Goal: Information Seeking & Learning: Learn about a topic

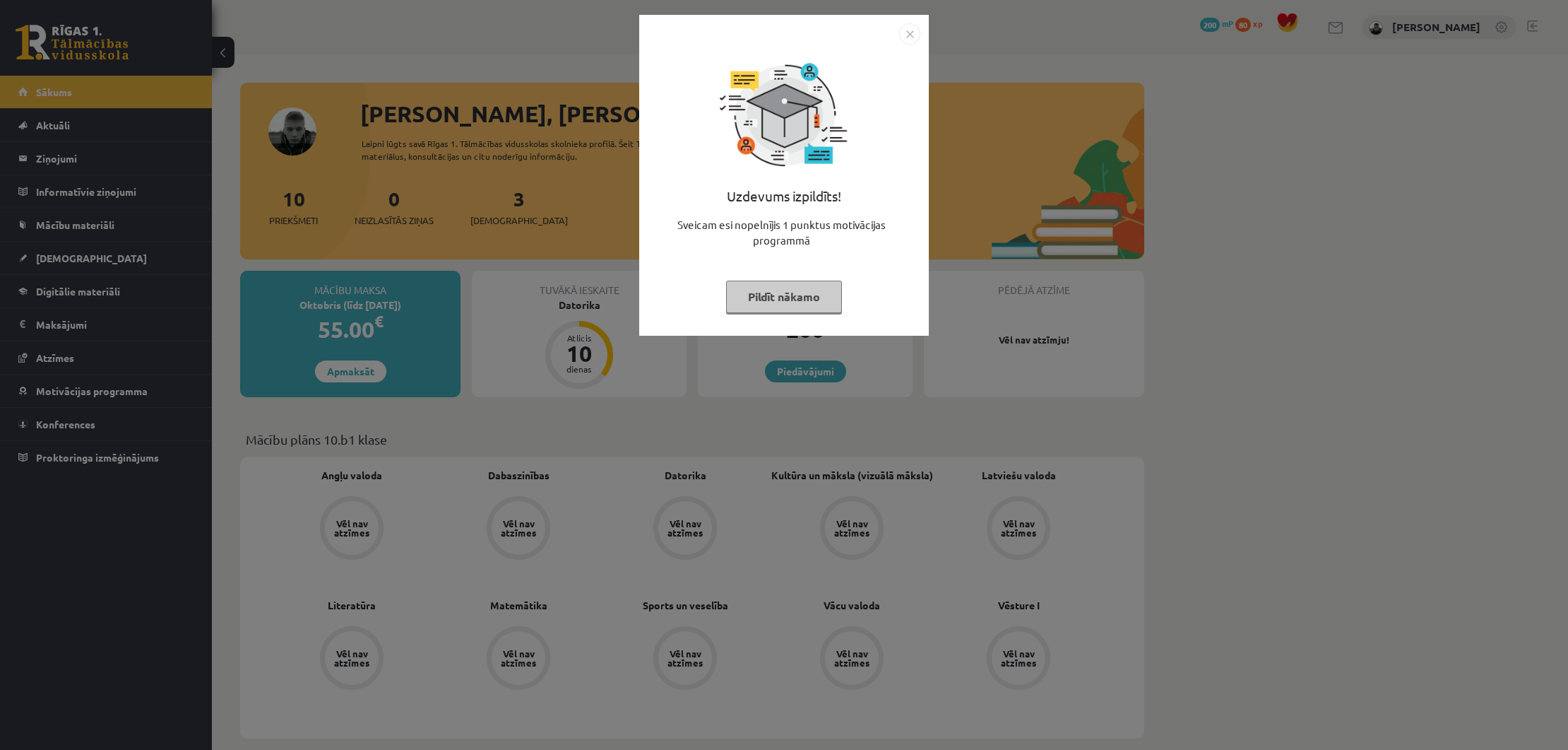
click at [803, 295] on button "Pildīt nākamo" at bounding box center [784, 297] width 116 height 32
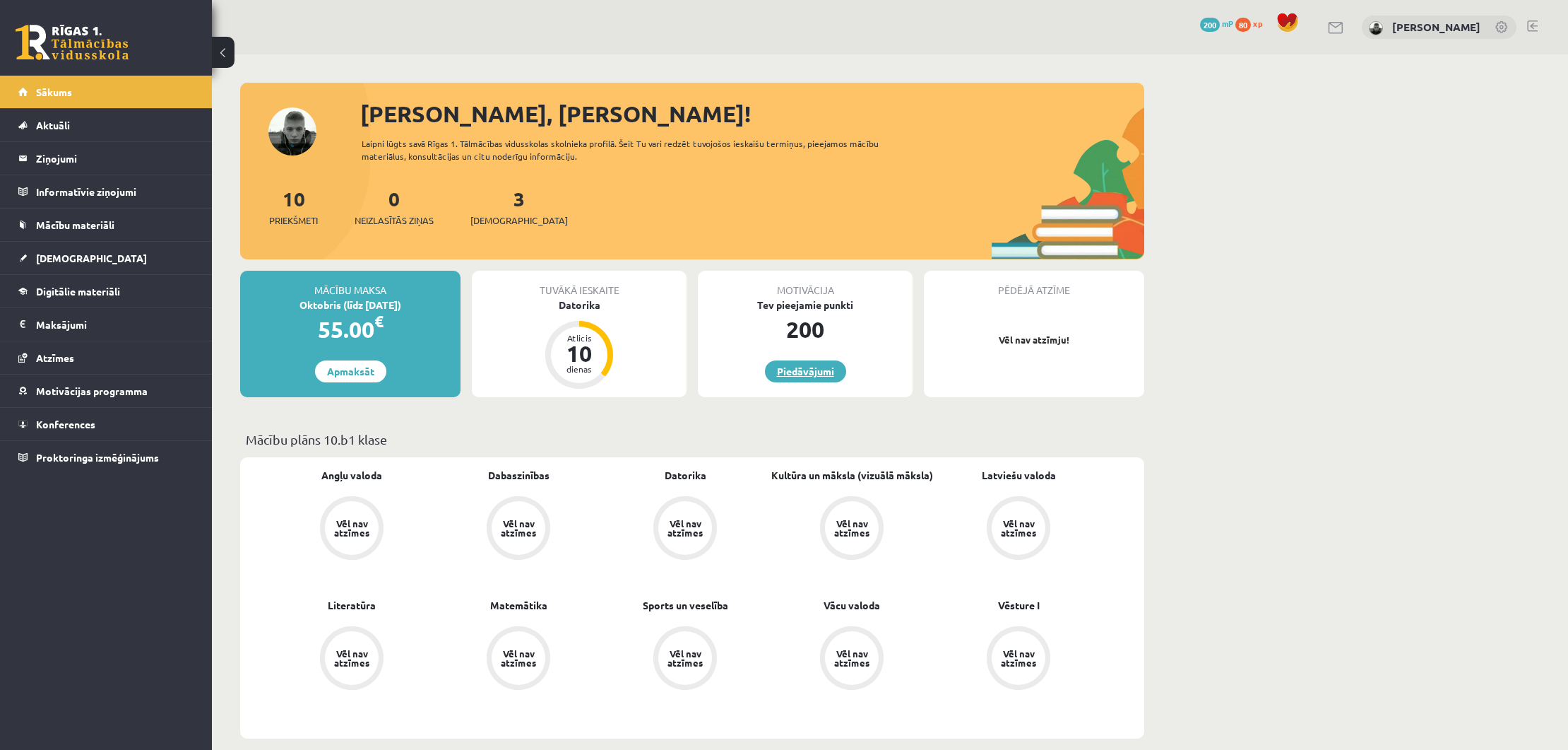
click at [805, 368] on link "Piedāvājumi" at bounding box center [805, 372] width 81 height 22
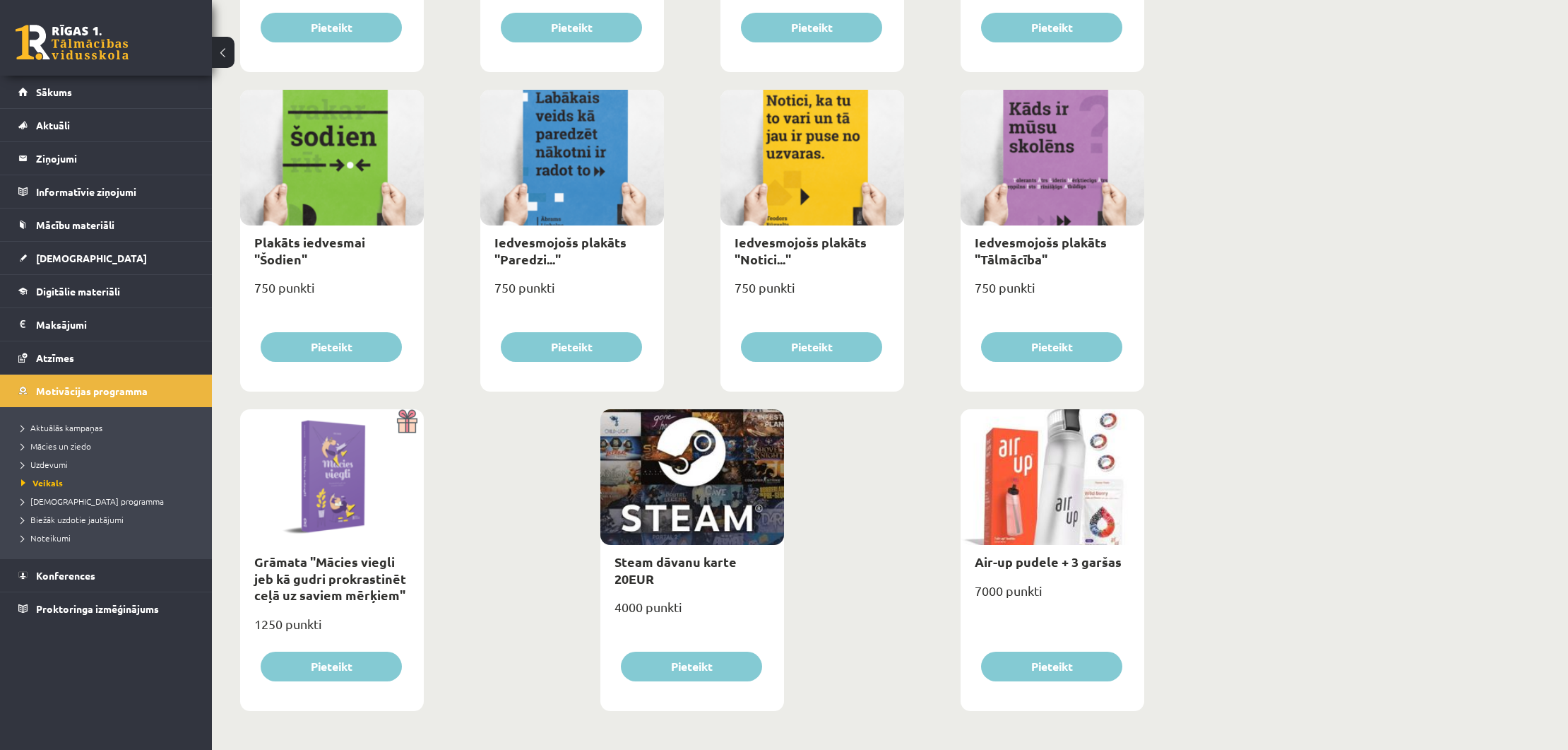
scroll to position [1420, 0]
click at [771, 466] on div at bounding box center [692, 477] width 184 height 136
click at [659, 562] on link "Steam dāvanu karte 20EUR" at bounding box center [675, 570] width 122 height 32
type input "*"
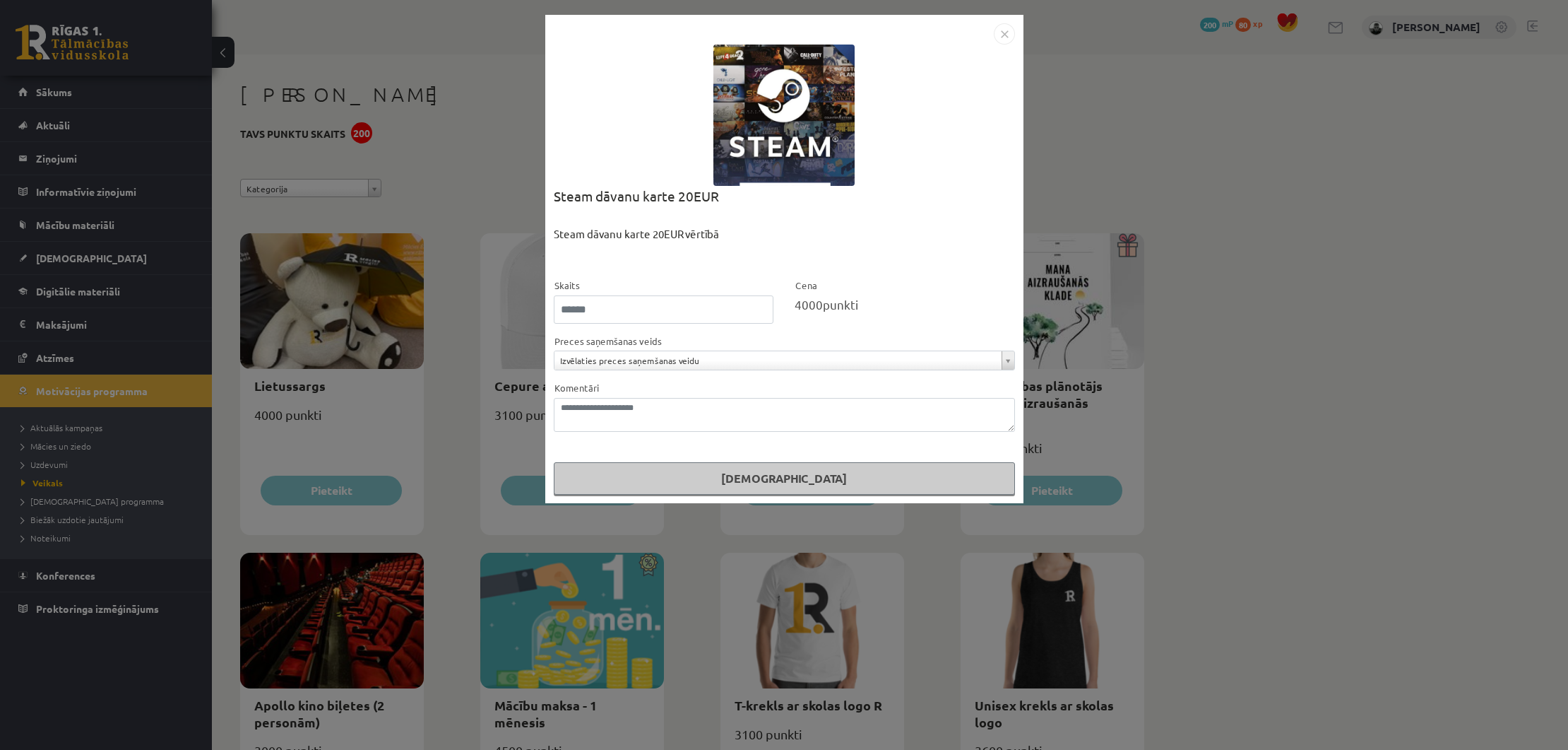
click at [1002, 35] on img "Close" at bounding box center [1003, 33] width 21 height 21
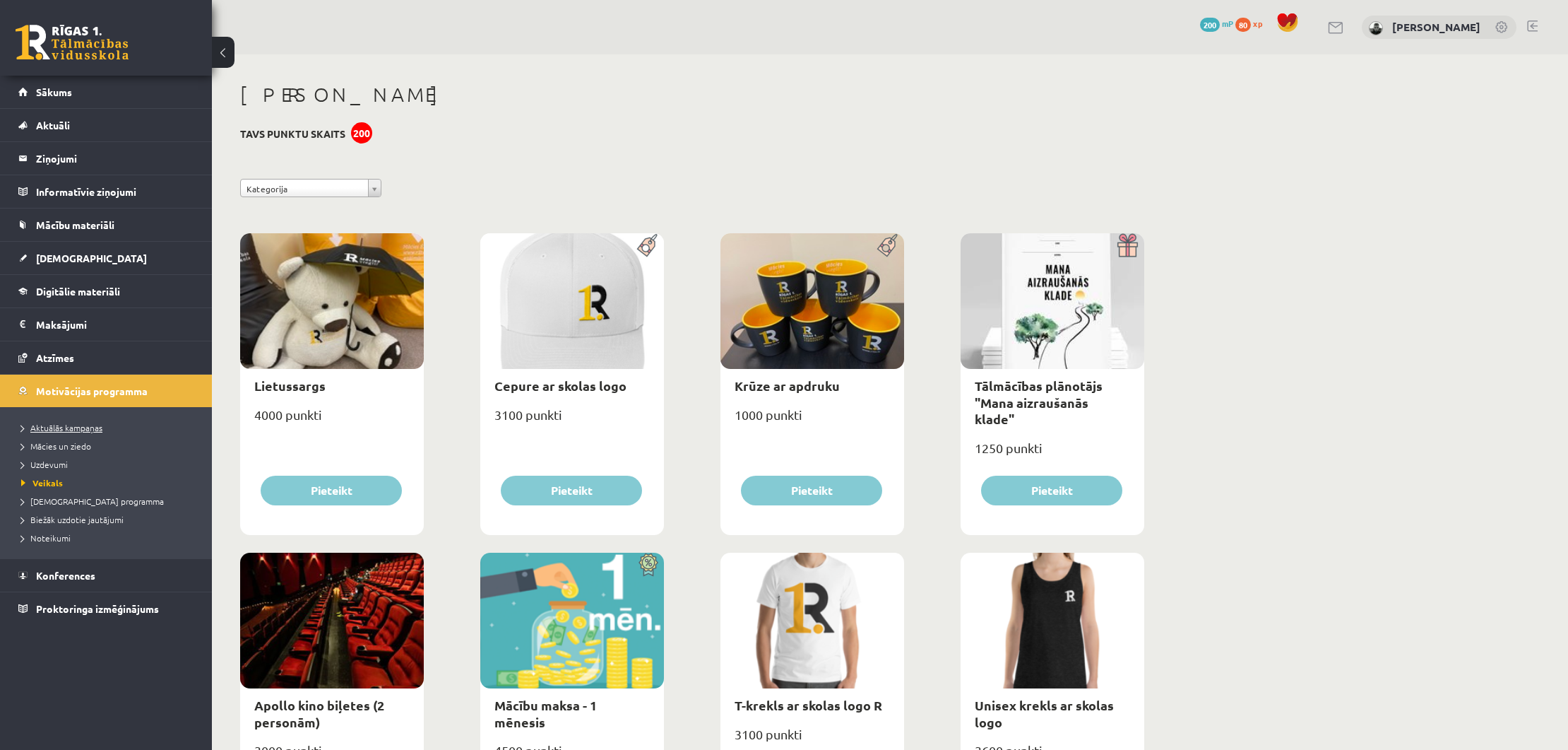
click at [107, 430] on link "Aktuālās kampaņas" at bounding box center [109, 427] width 176 height 13
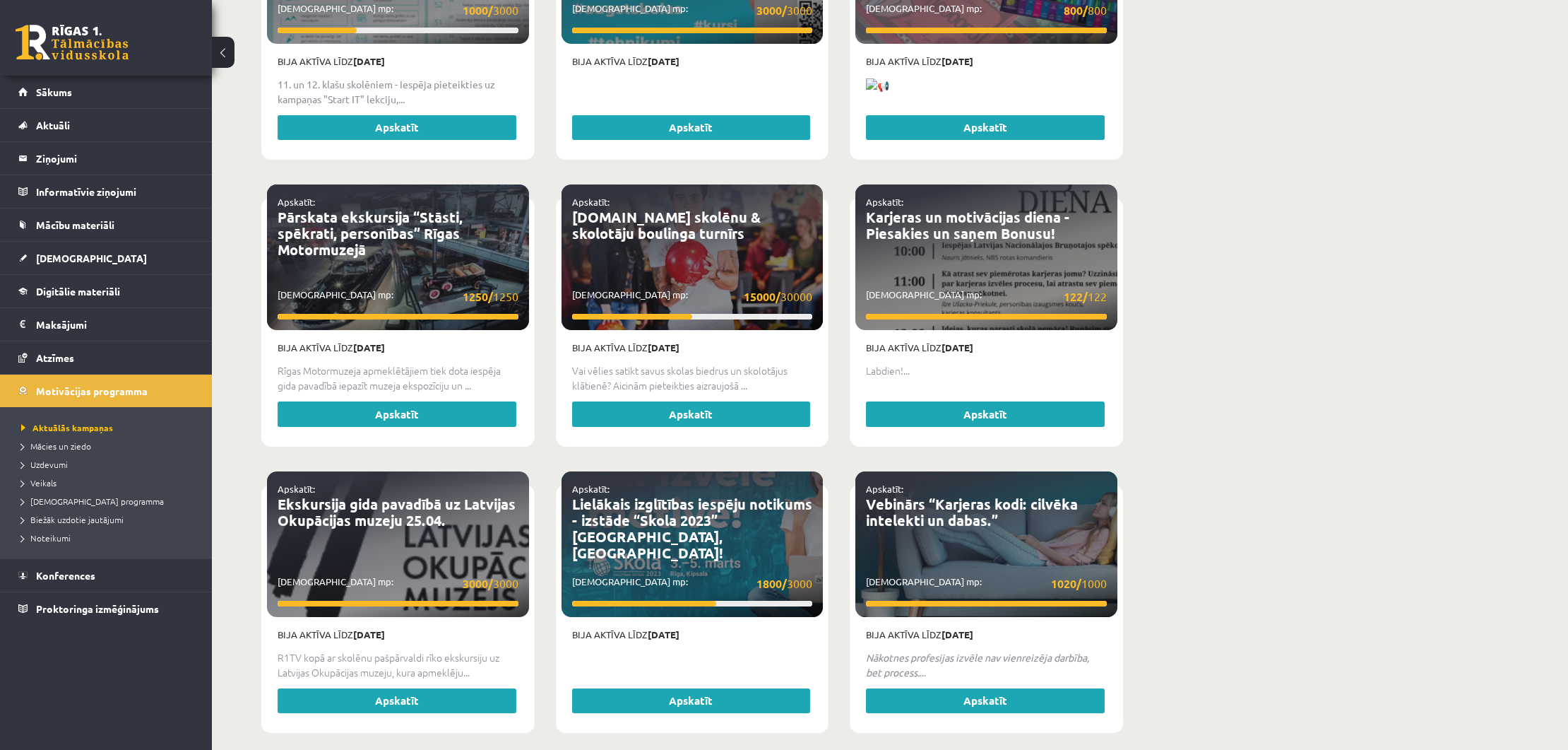
scroll to position [2466, 0]
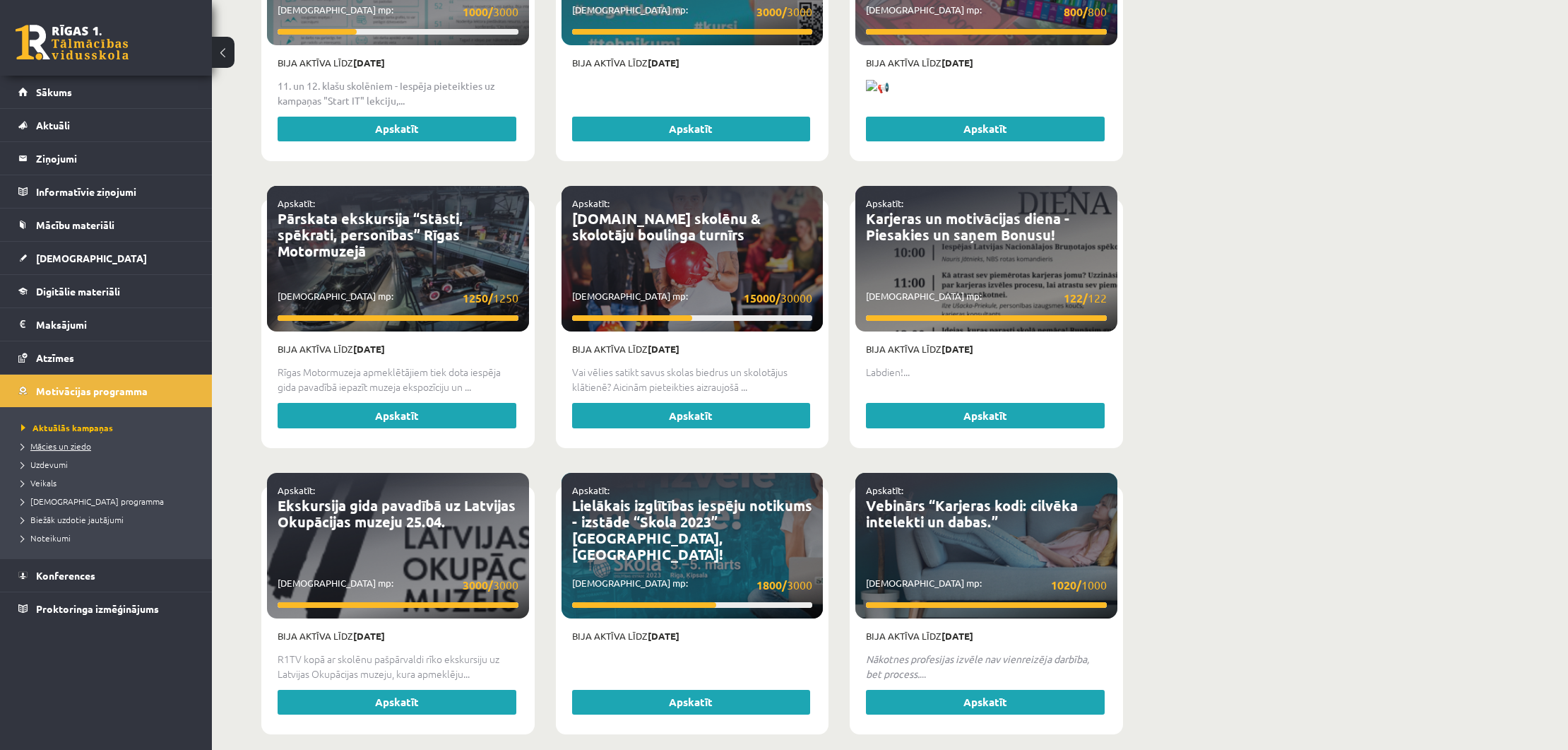
click at [130, 447] on link "Mācies un ziedo" at bounding box center [109, 446] width 176 height 13
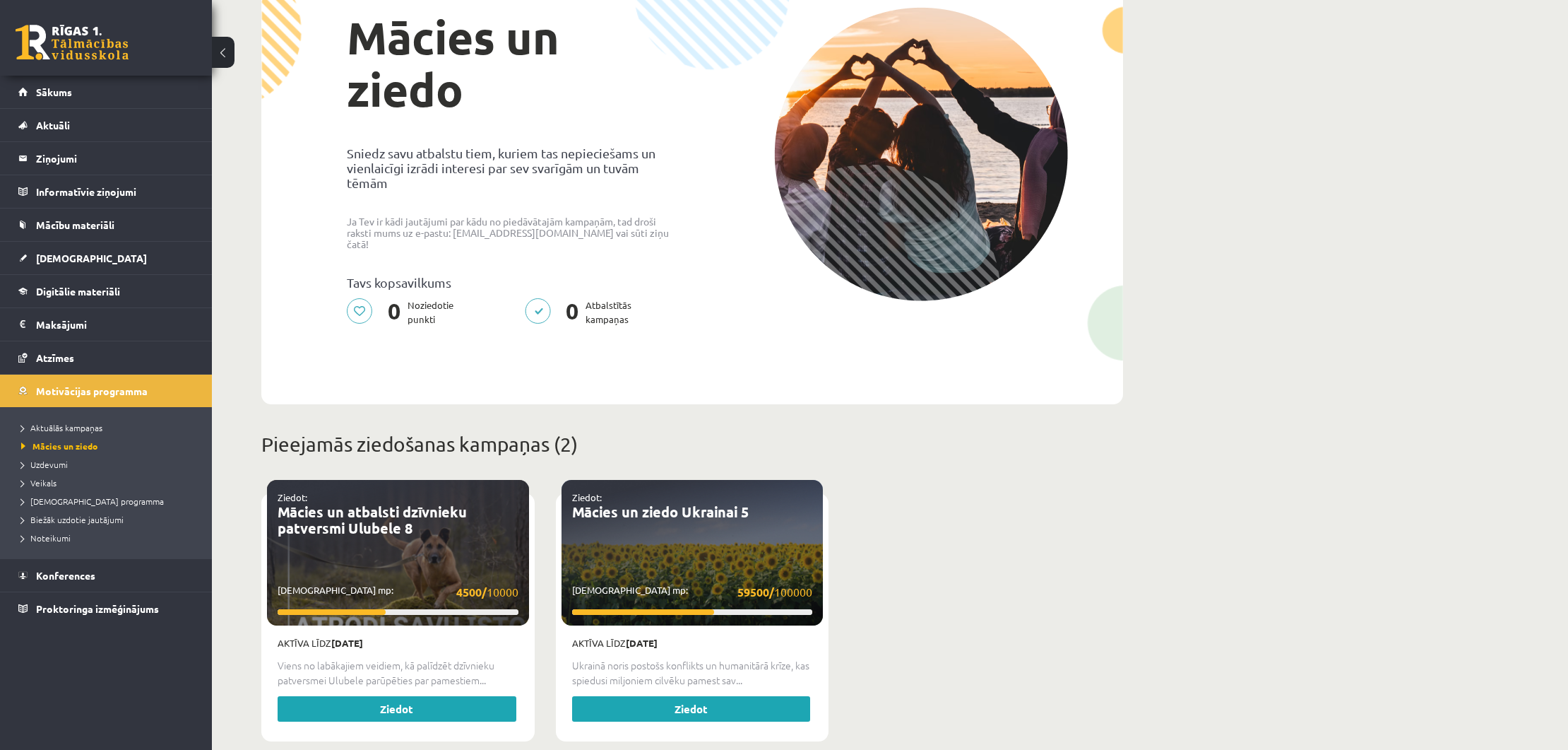
scroll to position [114, 0]
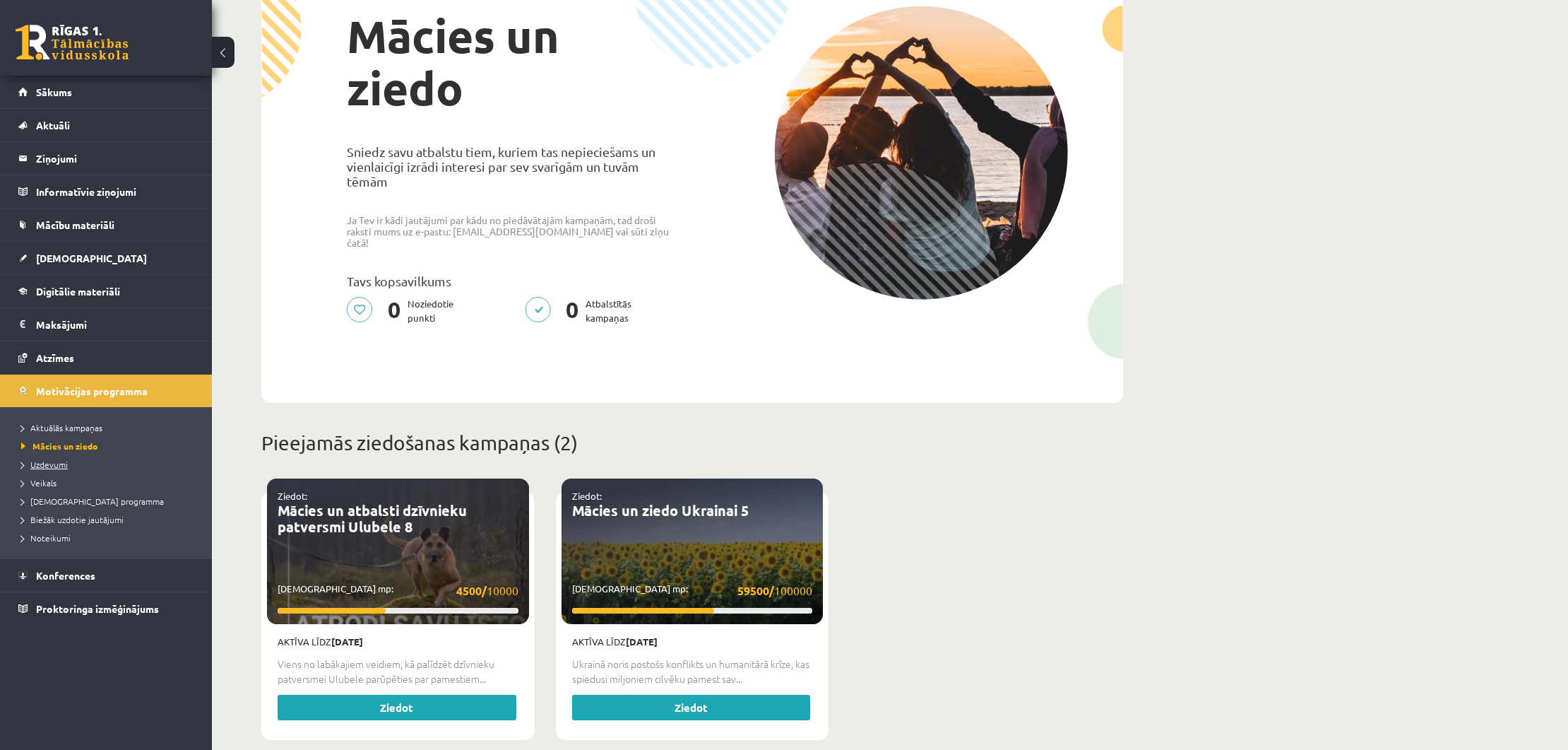
click at [78, 464] on link "Uzdevumi" at bounding box center [109, 464] width 176 height 13
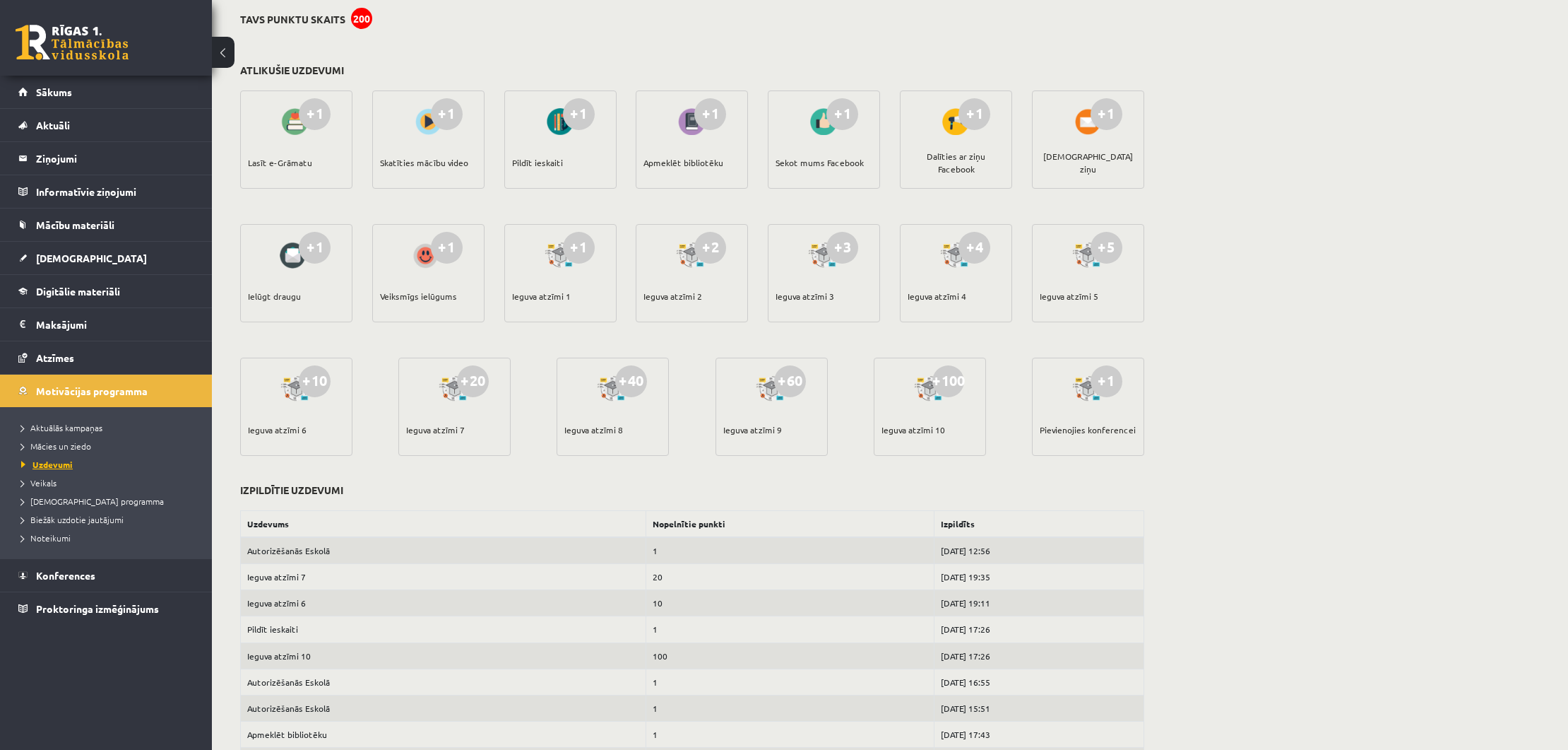
click at [112, 462] on link "Uzdevumi" at bounding box center [109, 464] width 176 height 13
click at [101, 478] on link "Veikals" at bounding box center [109, 482] width 176 height 13
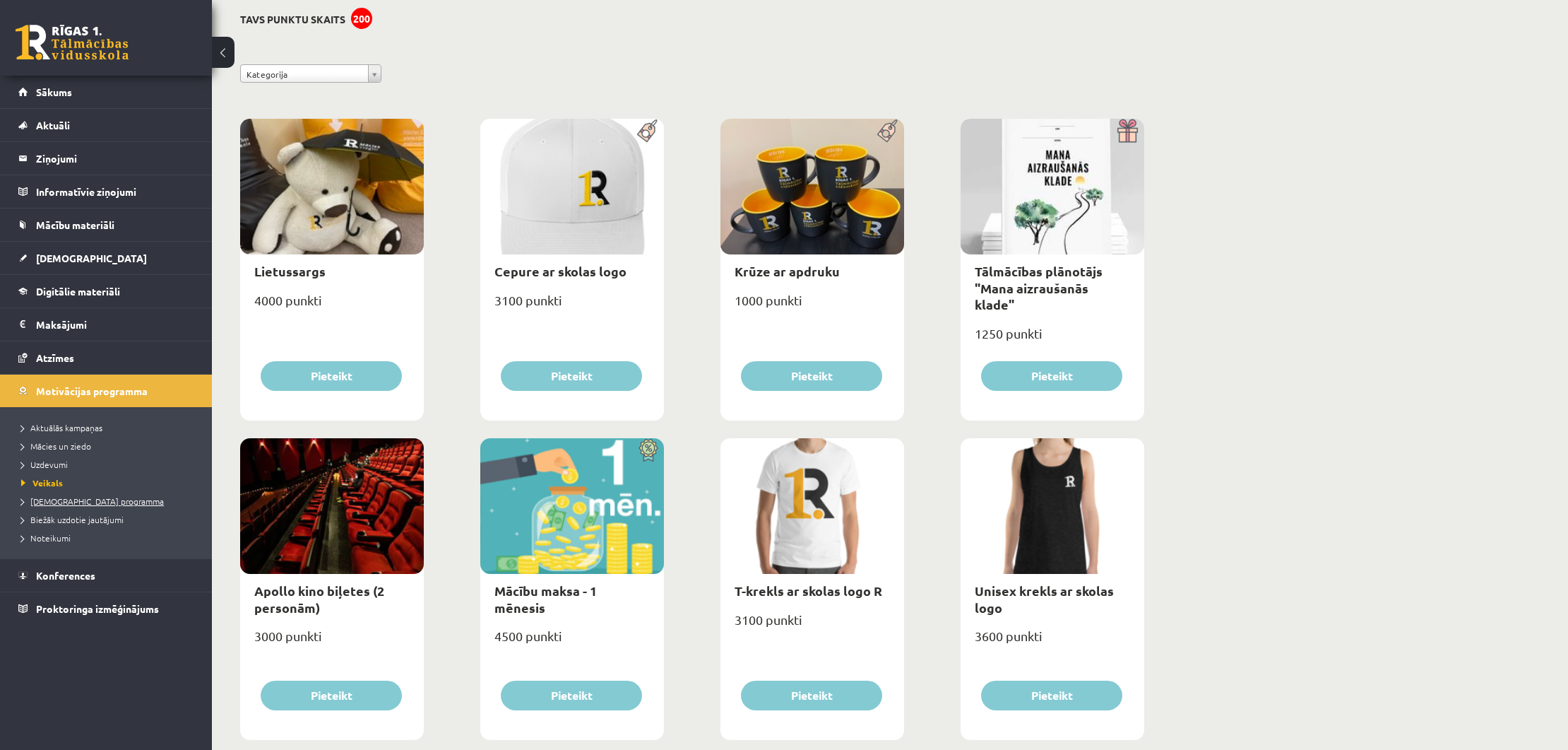
click at [113, 505] on span "[DEMOGRAPHIC_DATA] programma" at bounding box center [92, 500] width 142 height 11
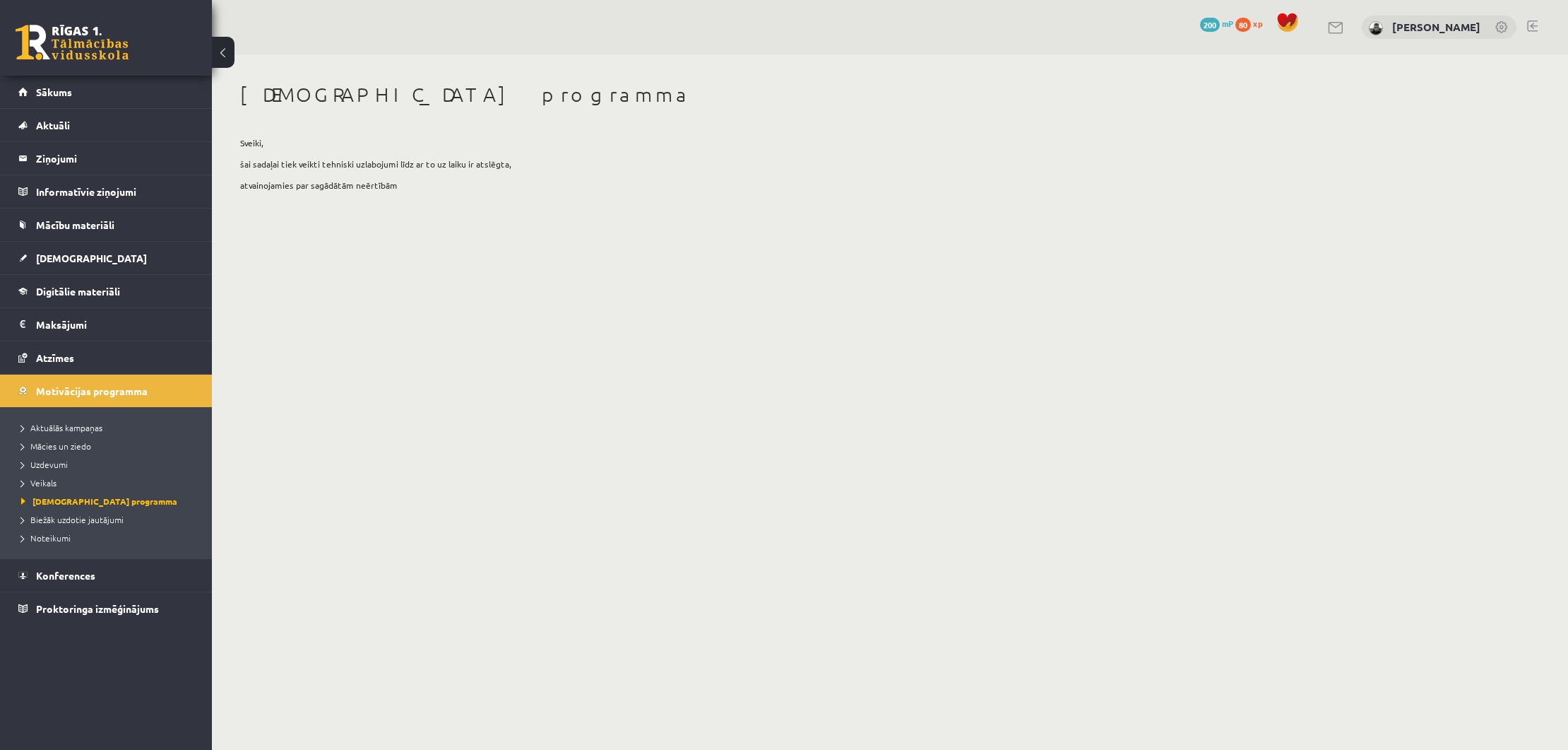
click at [117, 528] on li "Noteikumi" at bounding box center [109, 538] width 176 height 19
click at [119, 522] on span "Biežāk uzdotie jautājumi" at bounding box center [72, 519] width 102 height 11
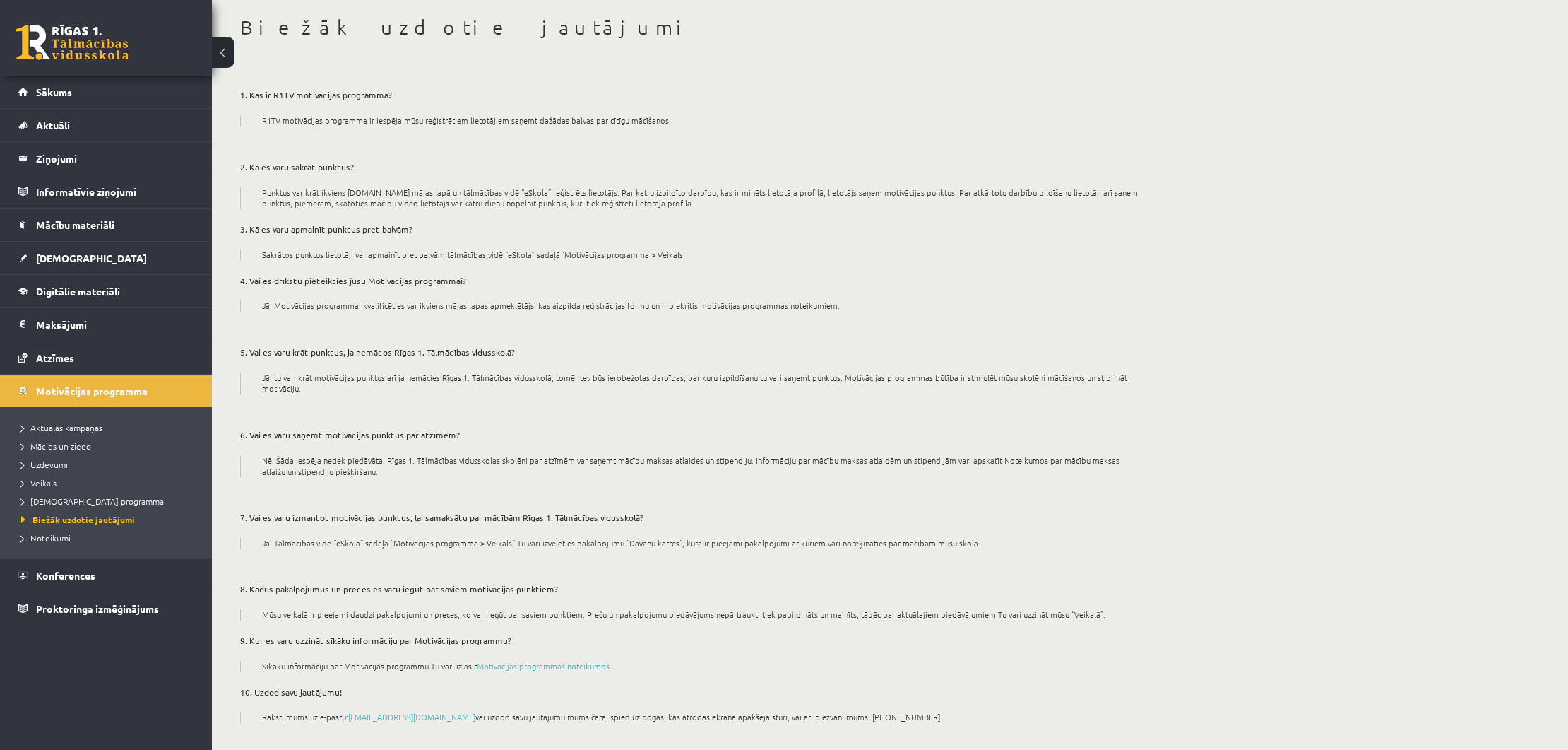
scroll to position [66, 0]
click at [99, 539] on link "Noteikumi" at bounding box center [109, 537] width 176 height 13
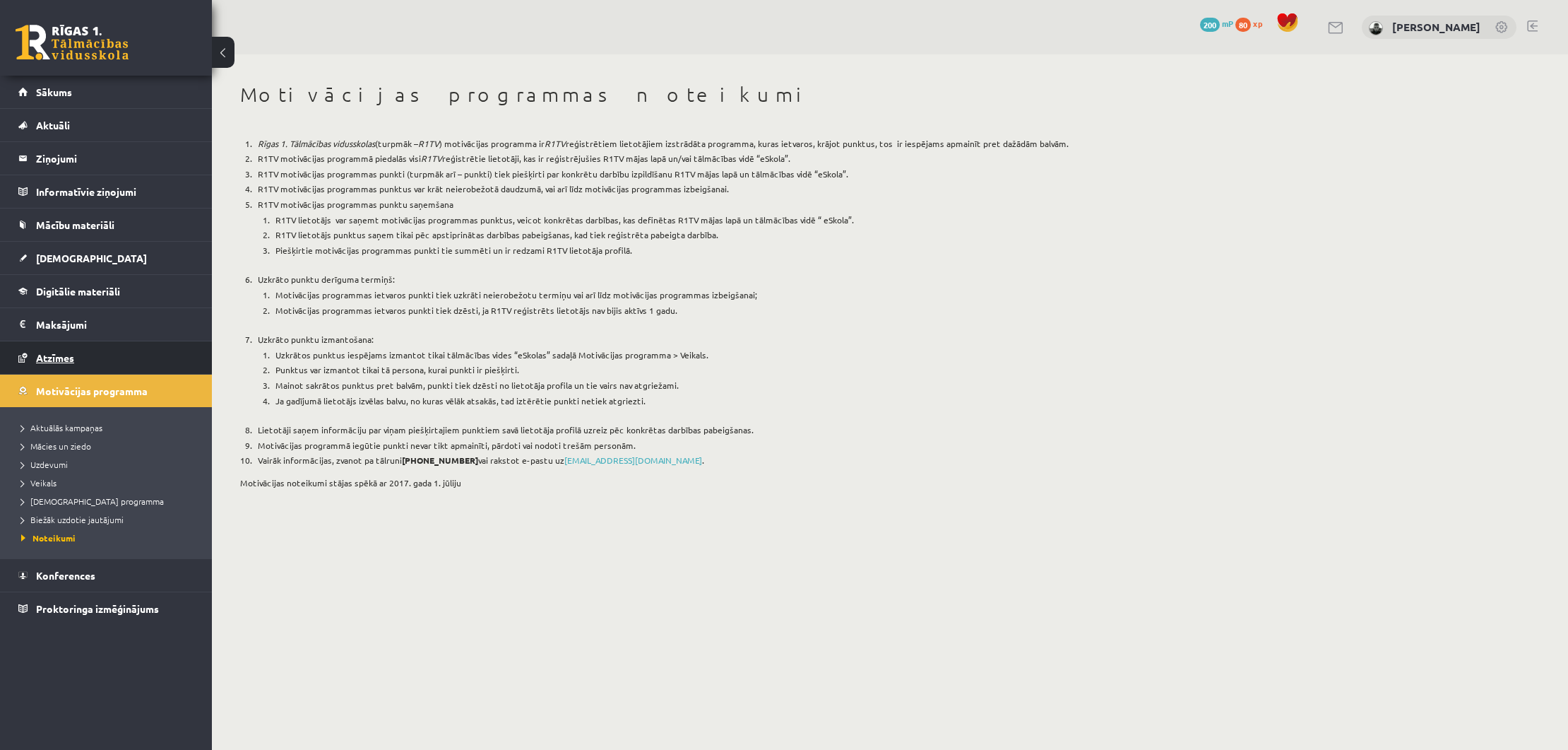
click at [138, 356] on link "Atzīmes" at bounding box center [106, 357] width 175 height 32
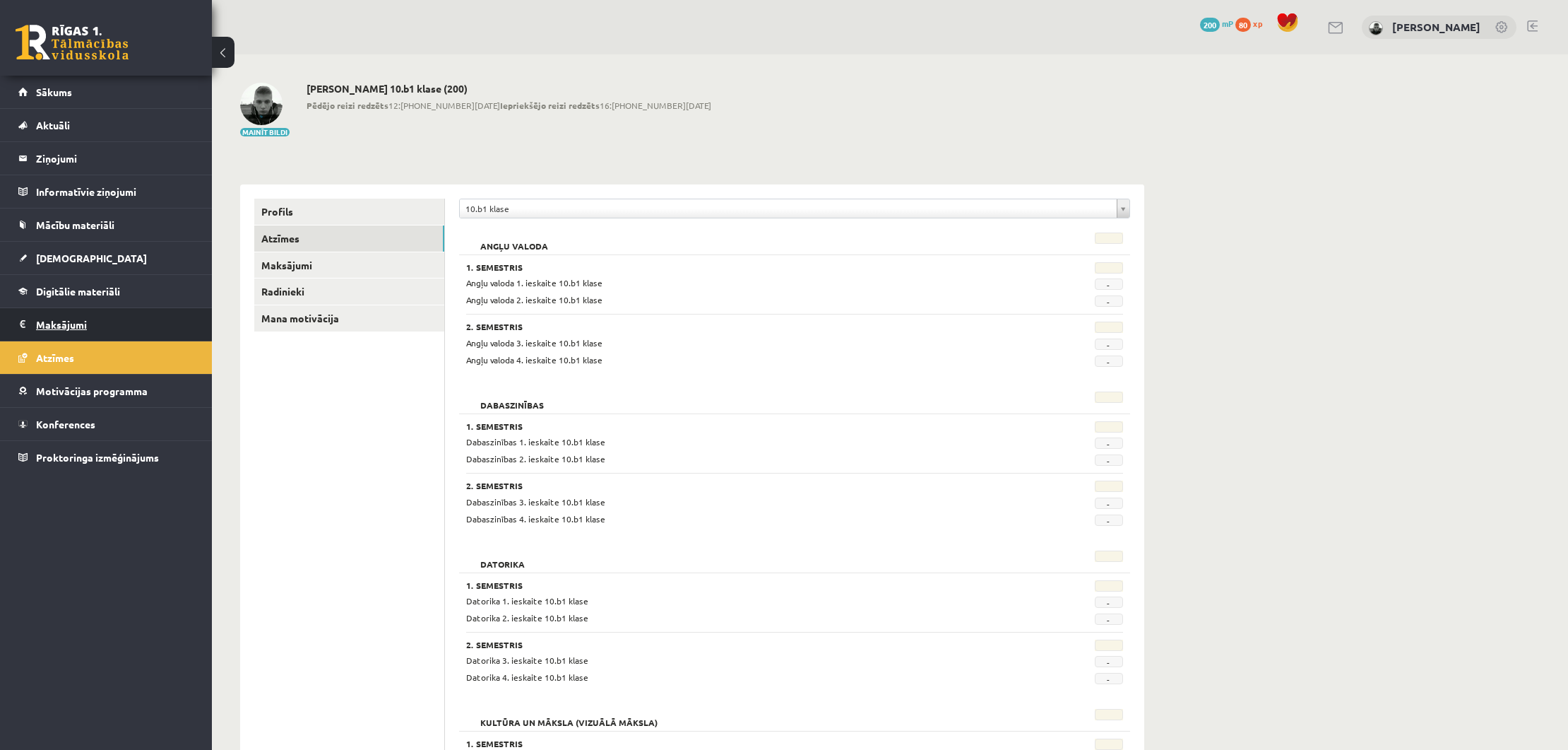
click at [145, 325] on legend "Maksājumi 0" at bounding box center [115, 324] width 158 height 32
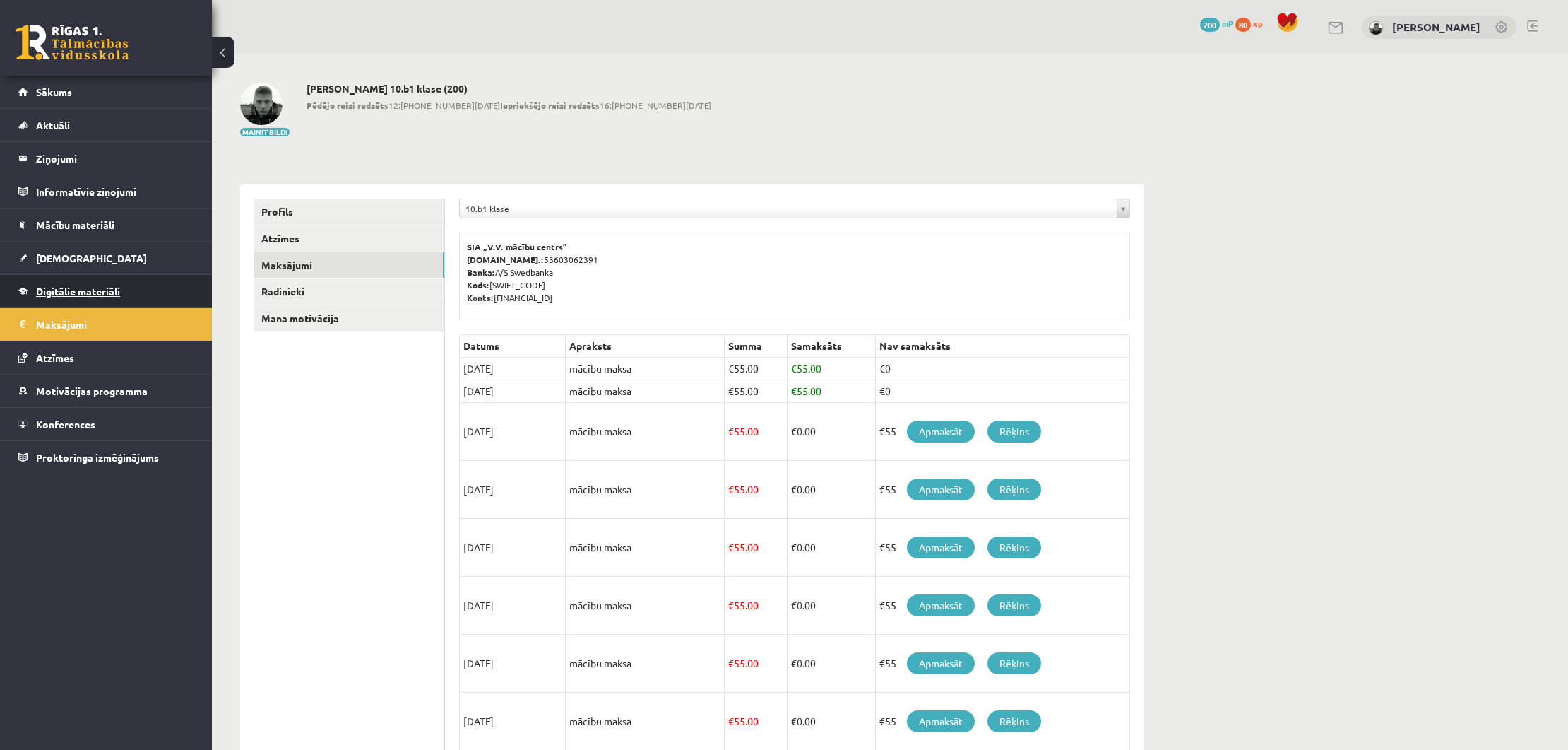
click at [154, 303] on link "Digitālie materiāli" at bounding box center [106, 291] width 175 height 32
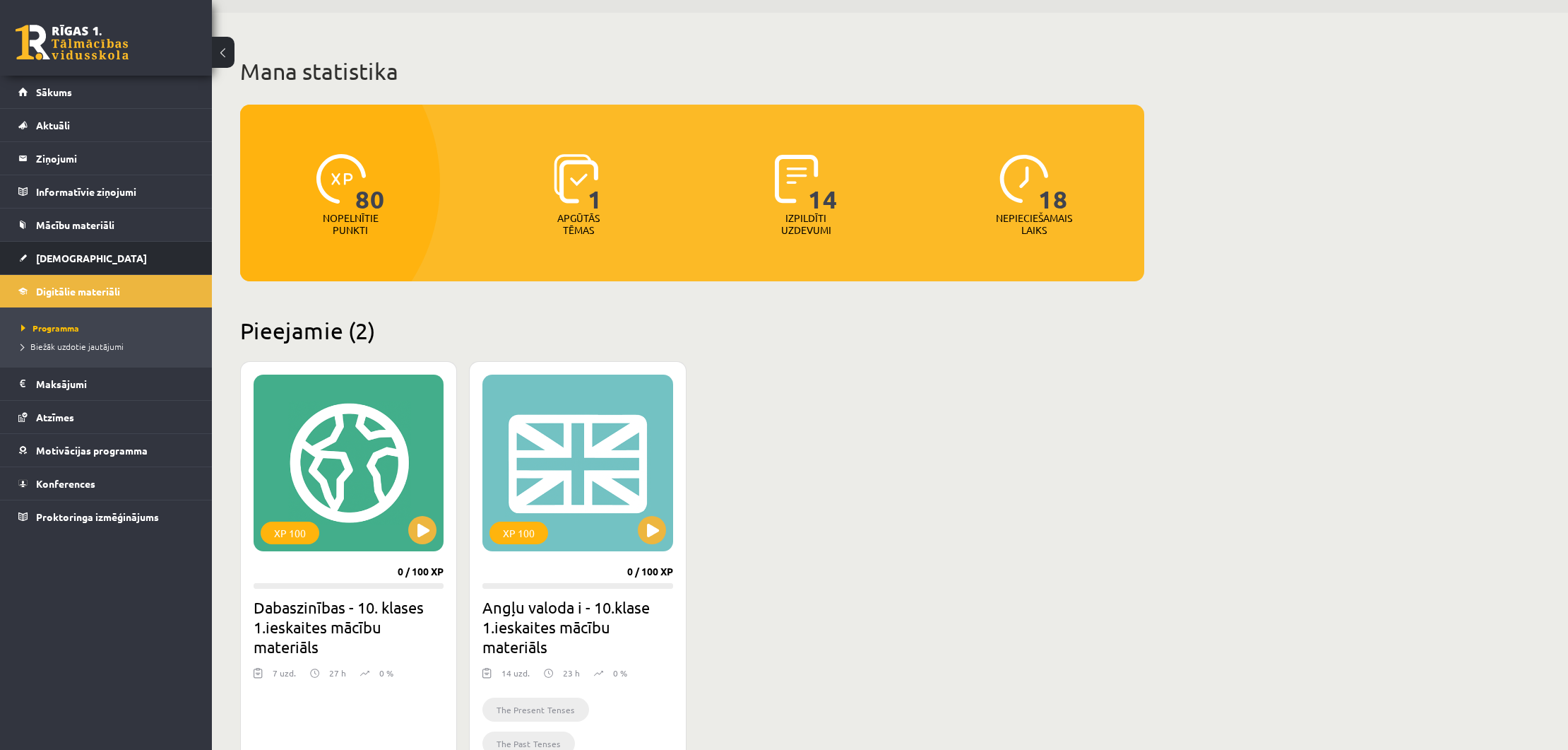
scroll to position [39, 0]
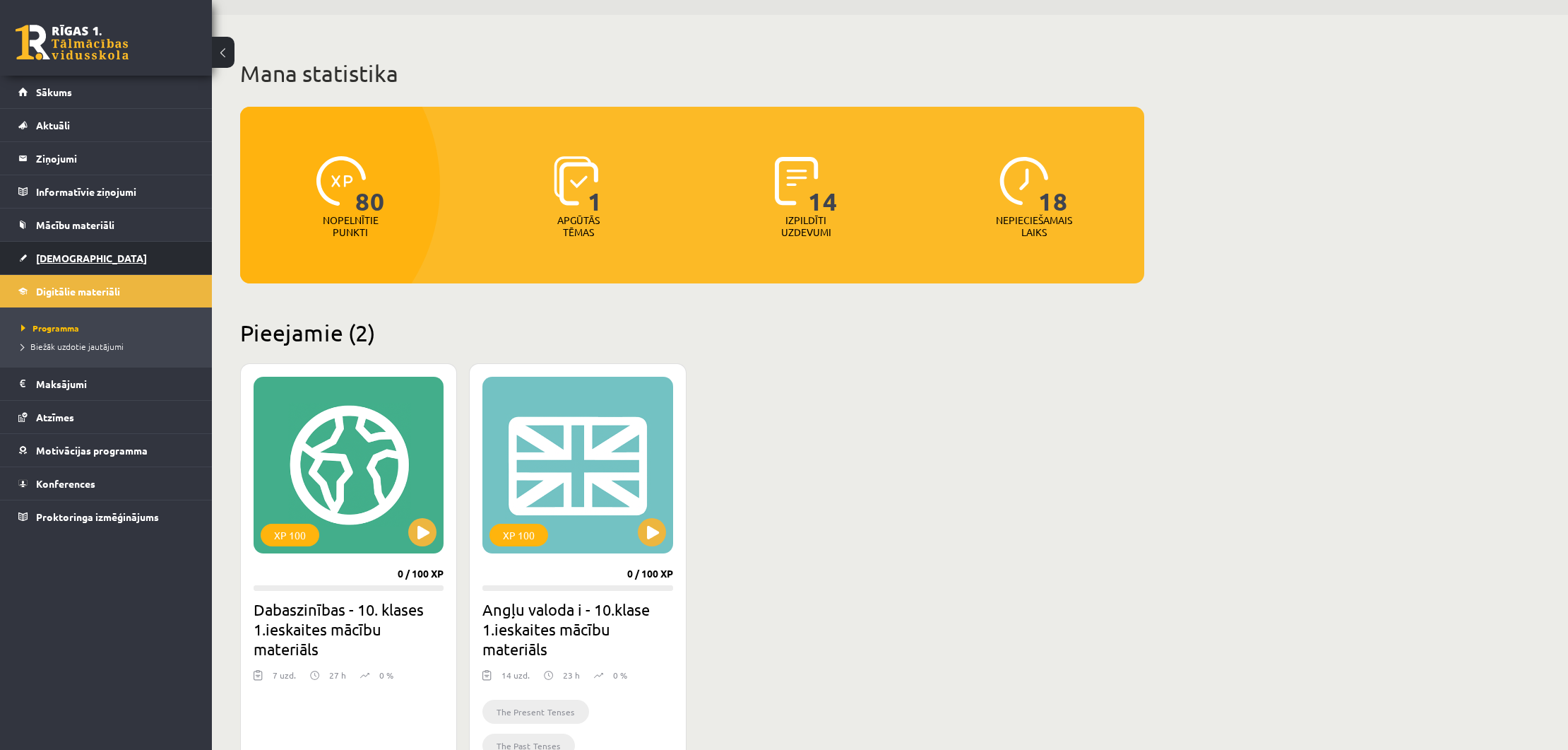
click at [72, 258] on span "[DEMOGRAPHIC_DATA]" at bounding box center [91, 257] width 111 height 13
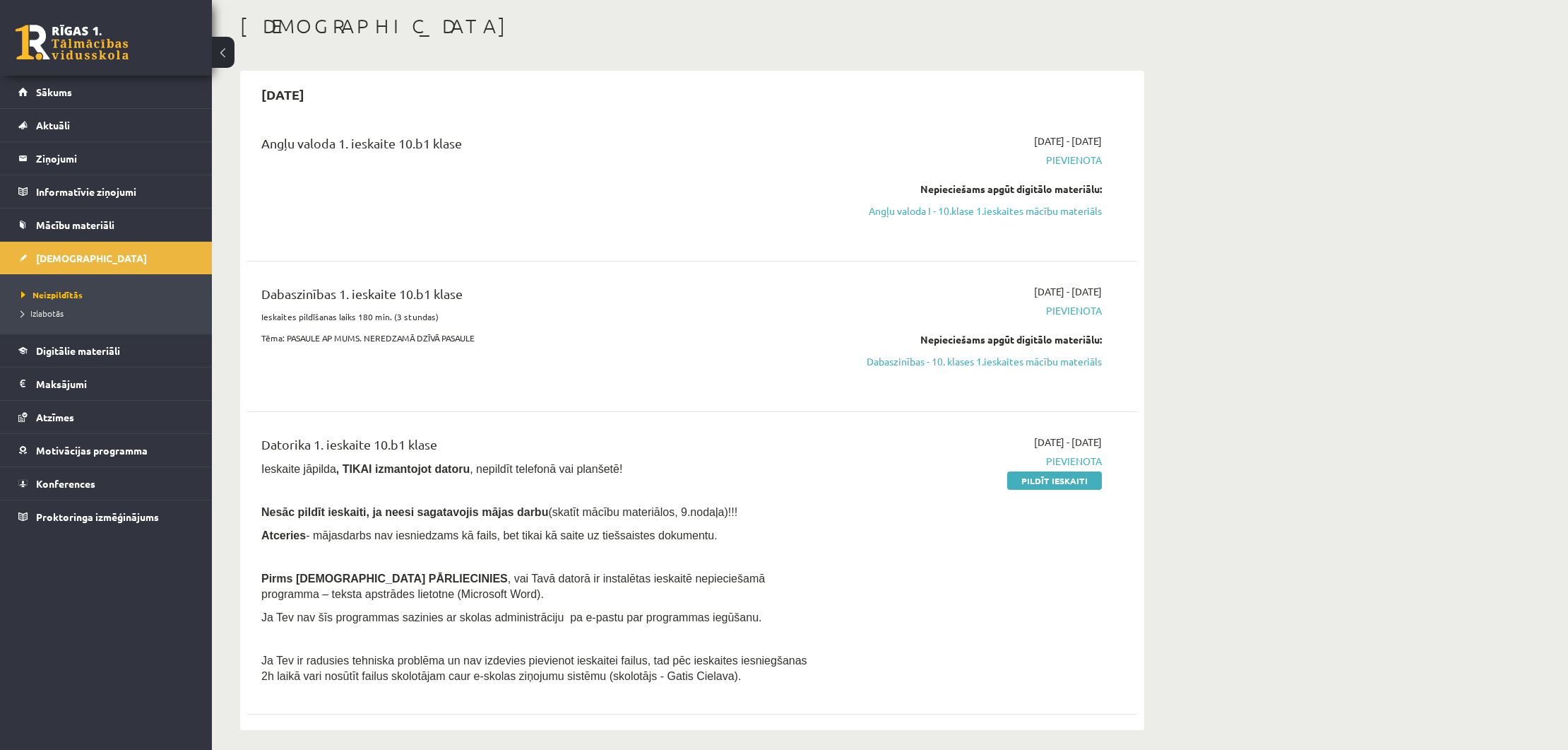
scroll to position [73, 0]
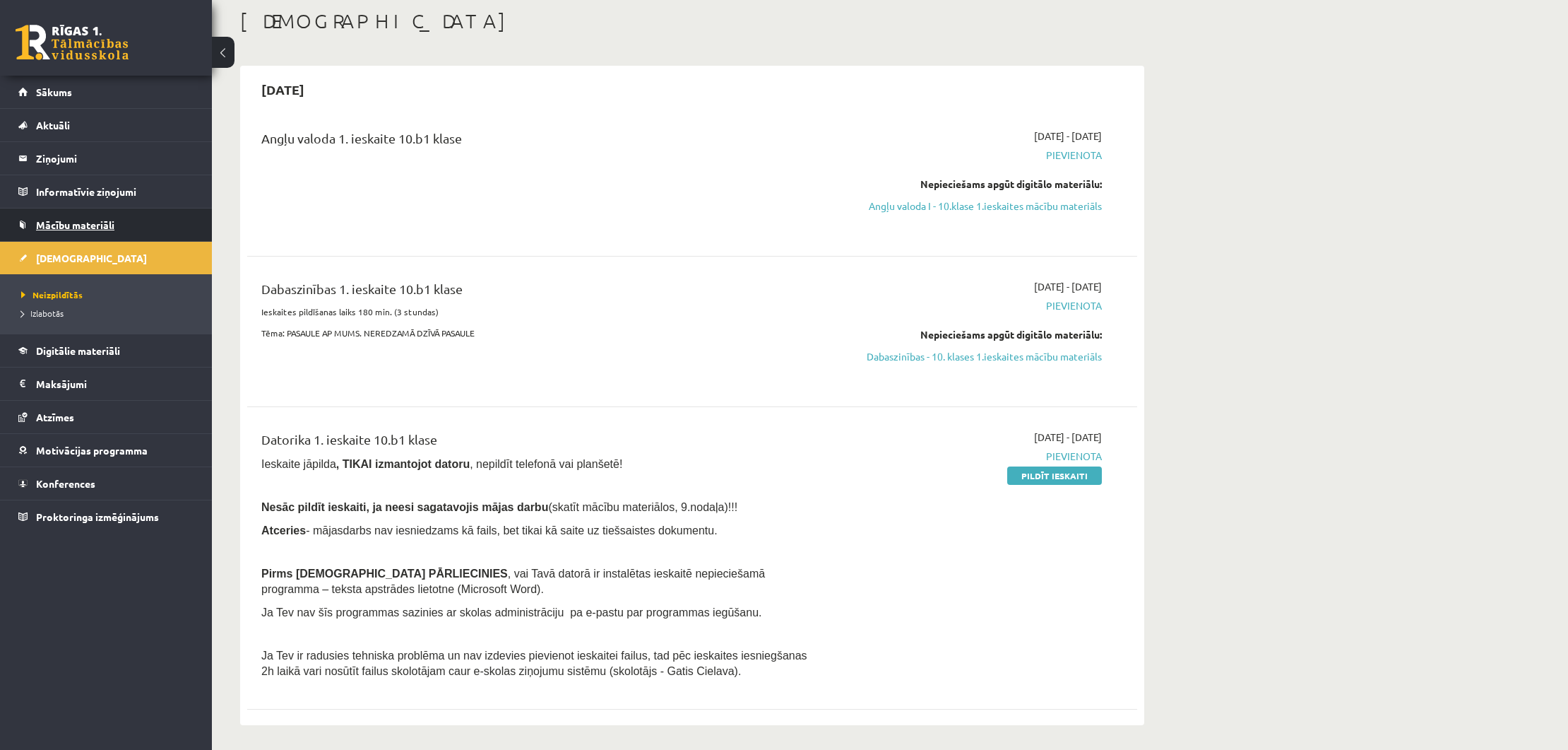
click at [89, 222] on span "Mācību materiāli" at bounding box center [75, 224] width 78 height 13
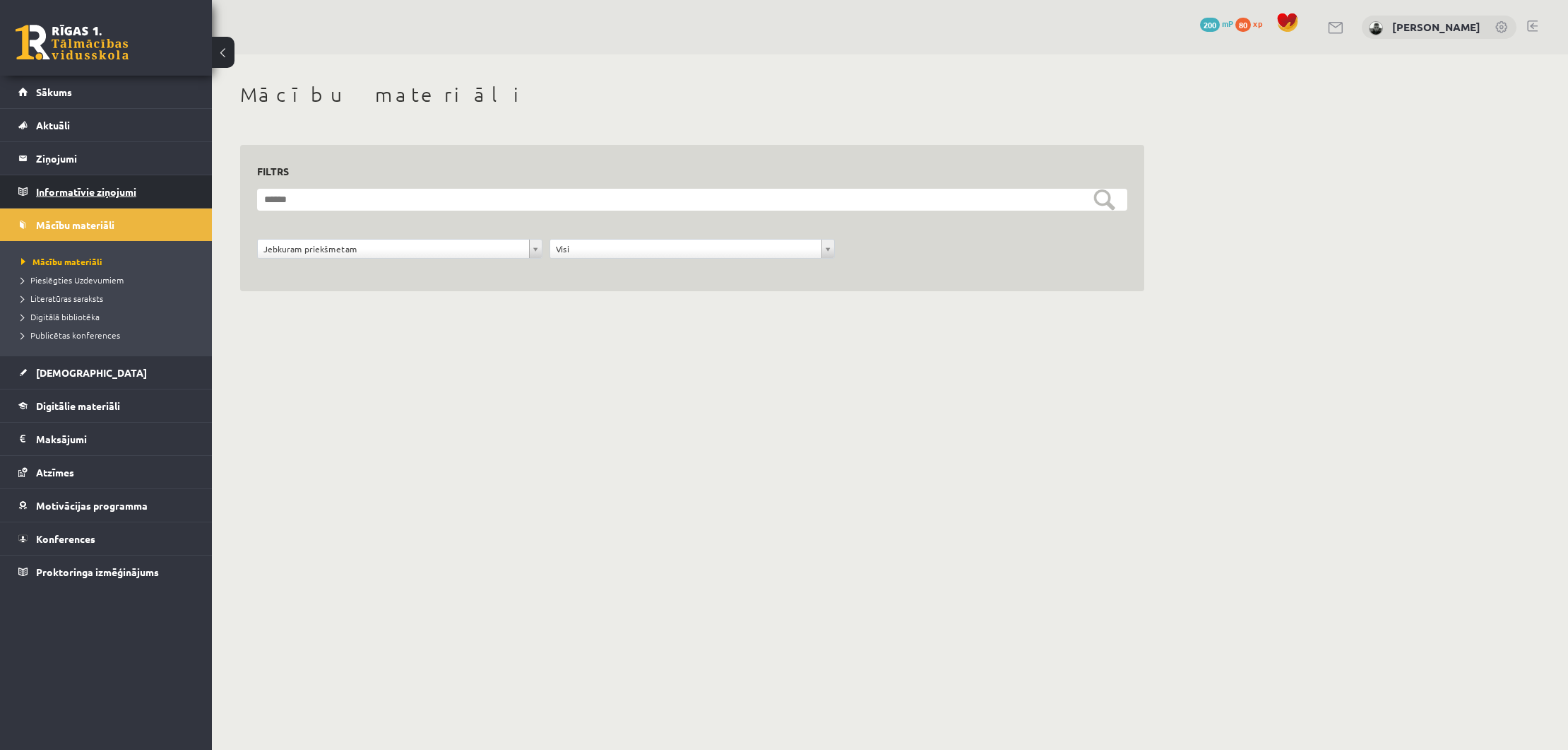
click at [110, 199] on legend "Informatīvie ziņojumi 0" at bounding box center [115, 192] width 158 height 32
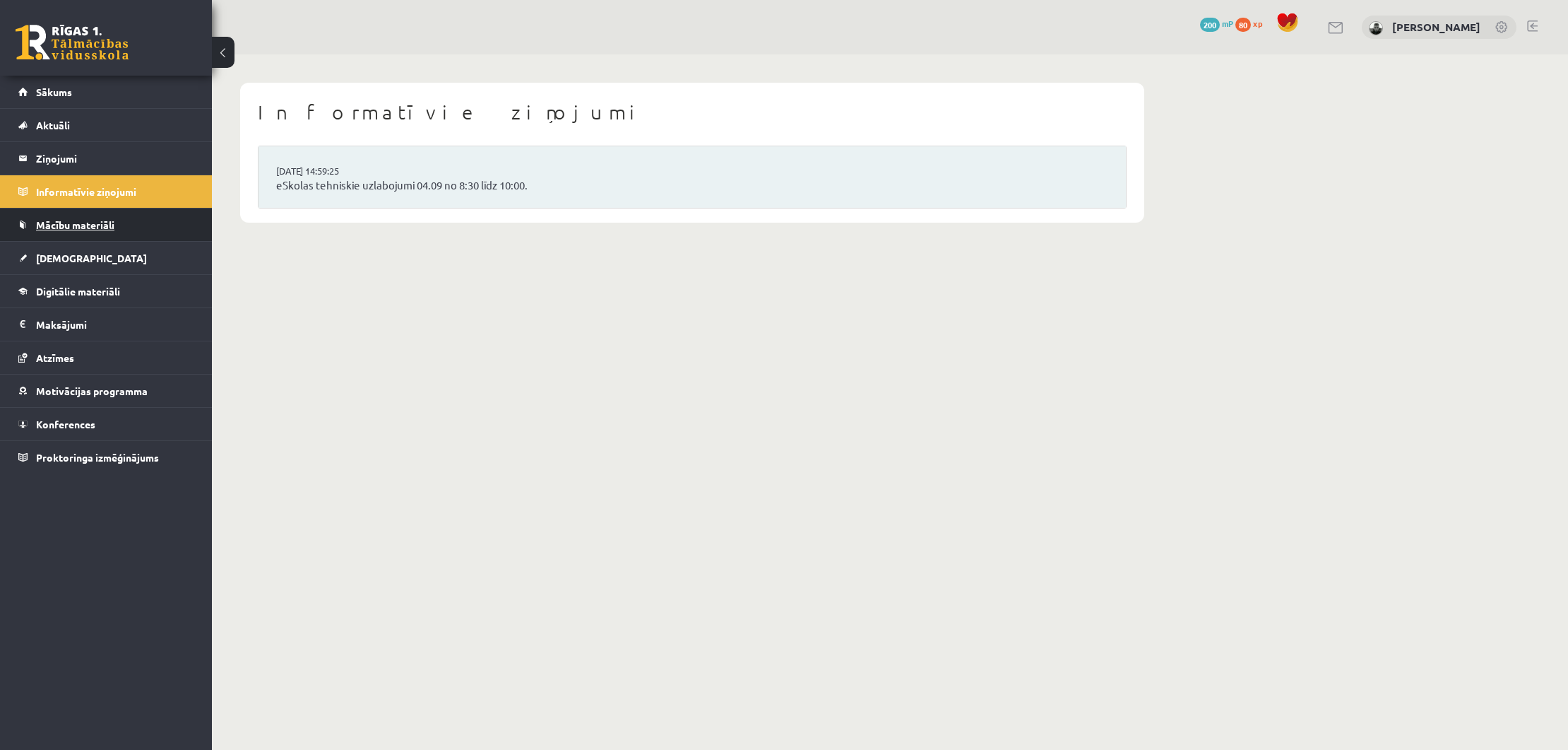
click at [105, 224] on span "Mācību materiāli" at bounding box center [75, 224] width 78 height 13
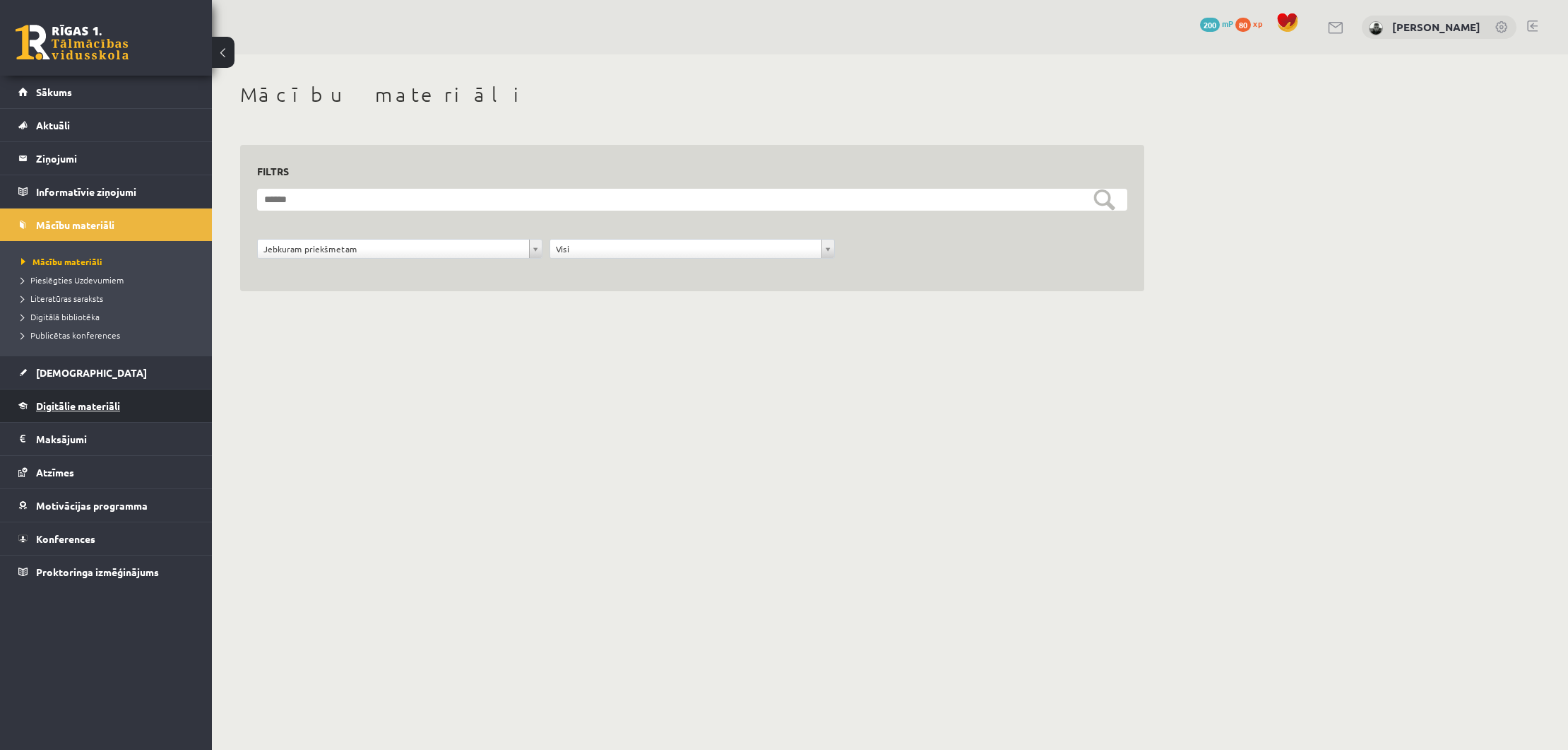
click at [93, 407] on span "Digitālie materiāli" at bounding box center [78, 405] width 84 height 13
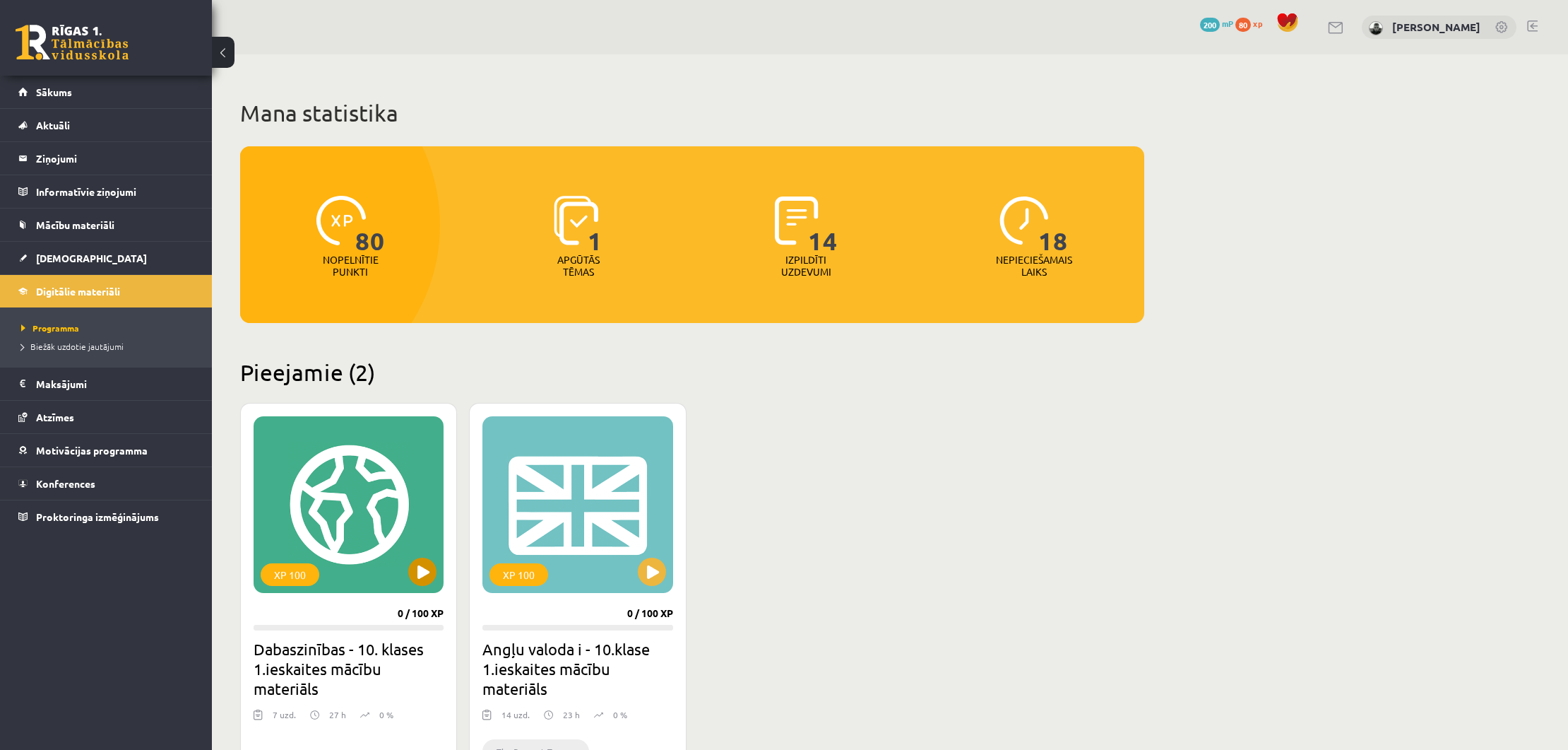
click at [427, 571] on button at bounding box center [422, 571] width 28 height 28
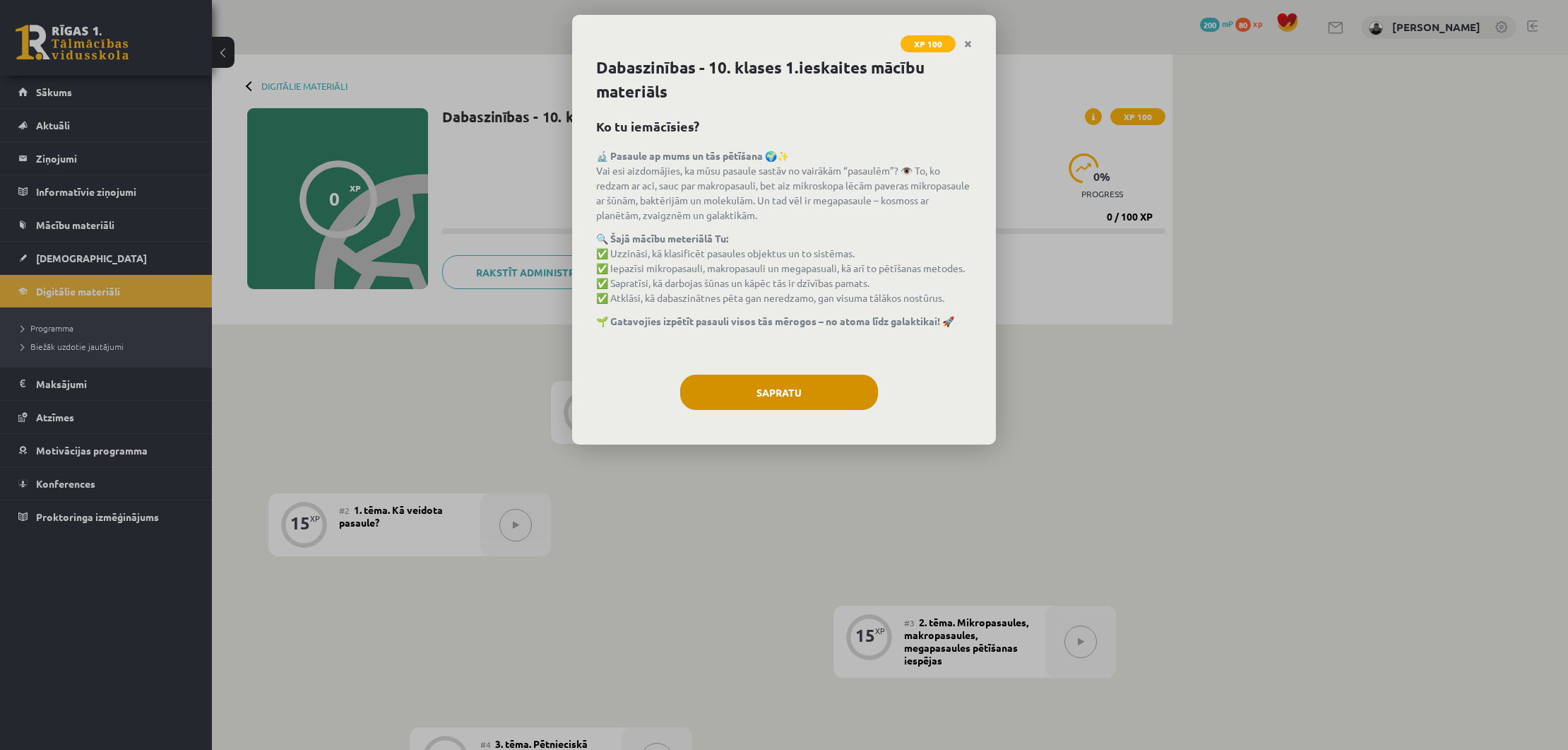
click at [761, 391] on button "Sapratu" at bounding box center [778, 391] width 198 height 35
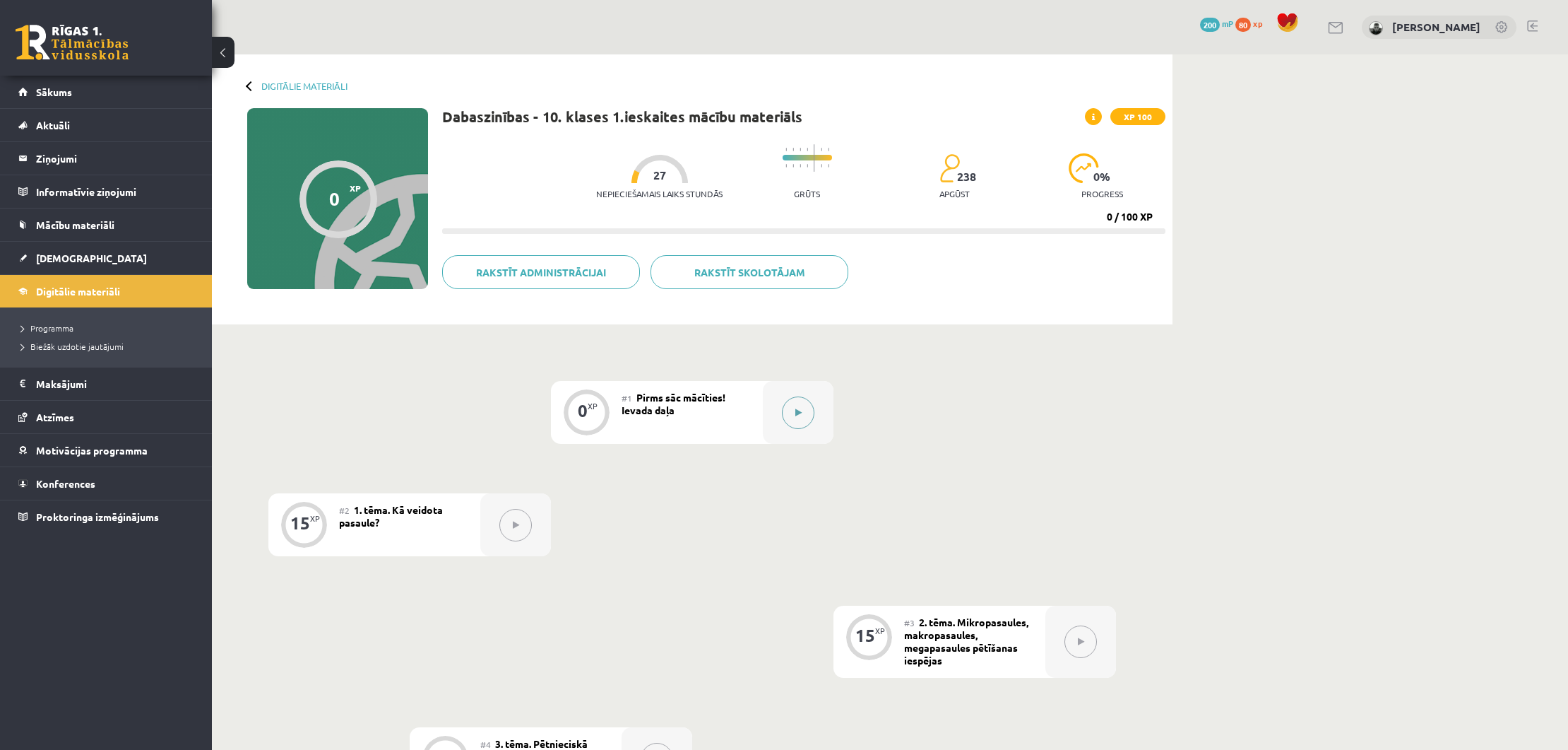
click at [803, 424] on button at bounding box center [798, 412] width 32 height 32
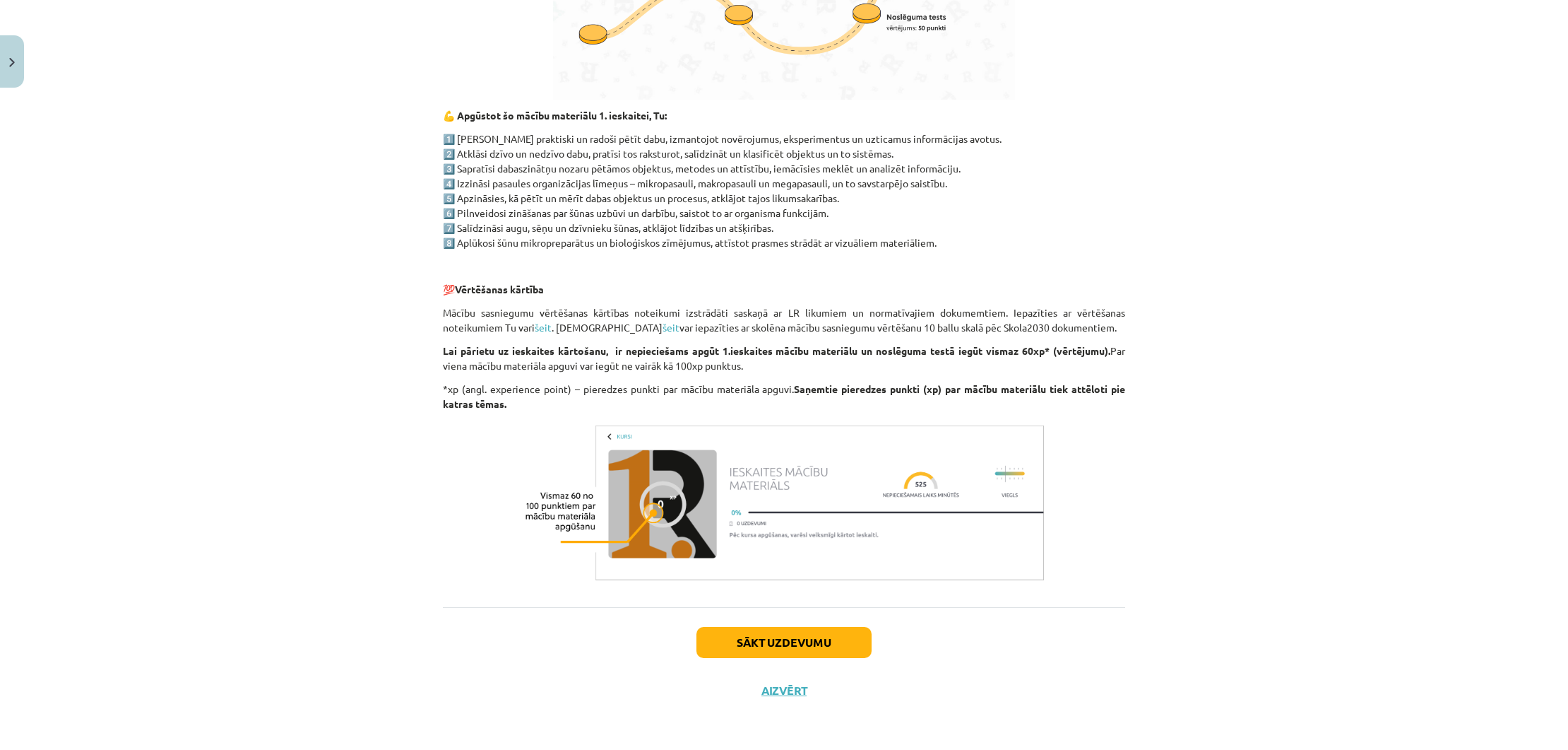
scroll to position [885, 0]
click at [807, 649] on button "Sākt uzdevumu" at bounding box center [784, 642] width 175 height 31
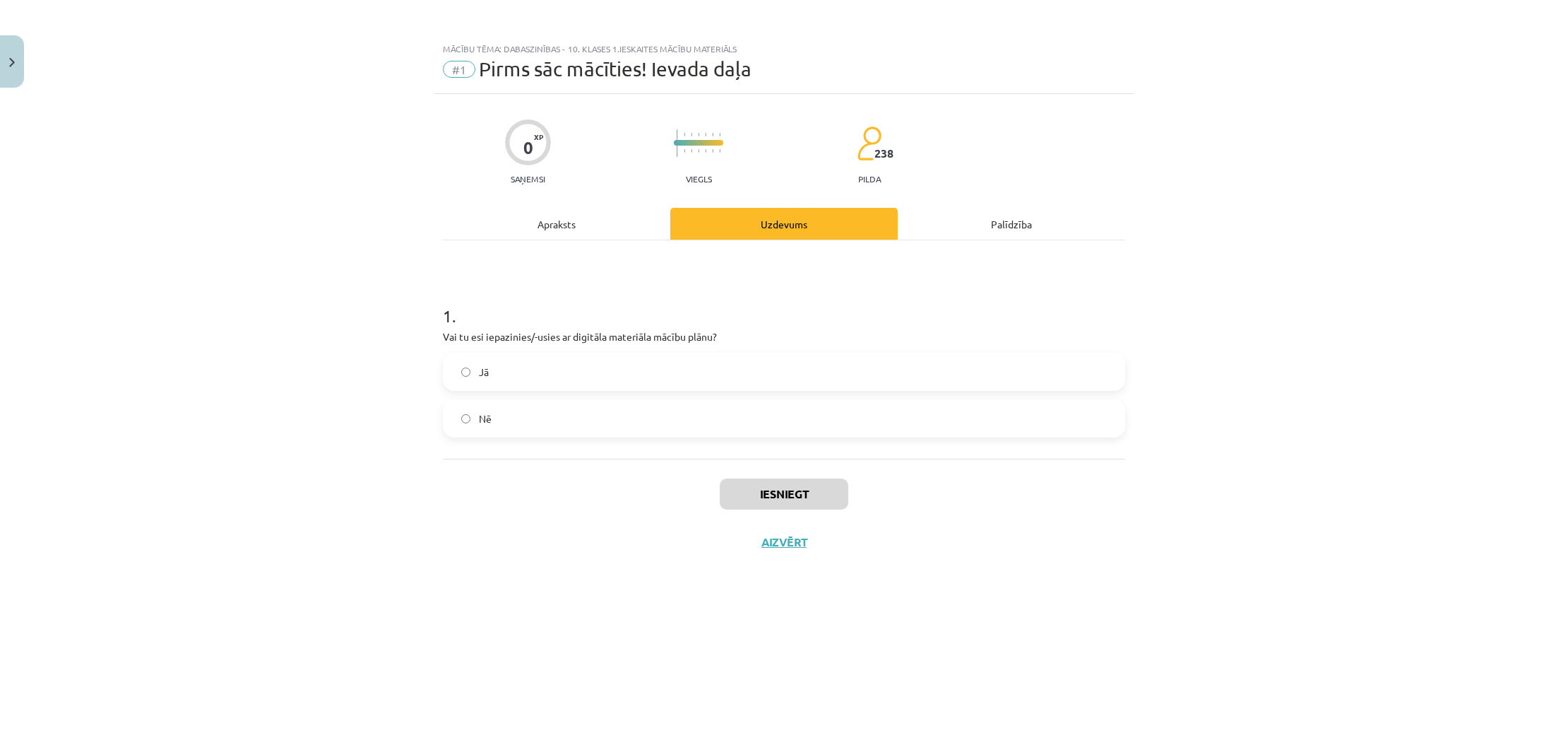
scroll to position [0, 0]
click at [629, 384] on label "Jā" at bounding box center [784, 371] width 680 height 35
click at [760, 500] on button "Iesniegt" at bounding box center [784, 493] width 129 height 31
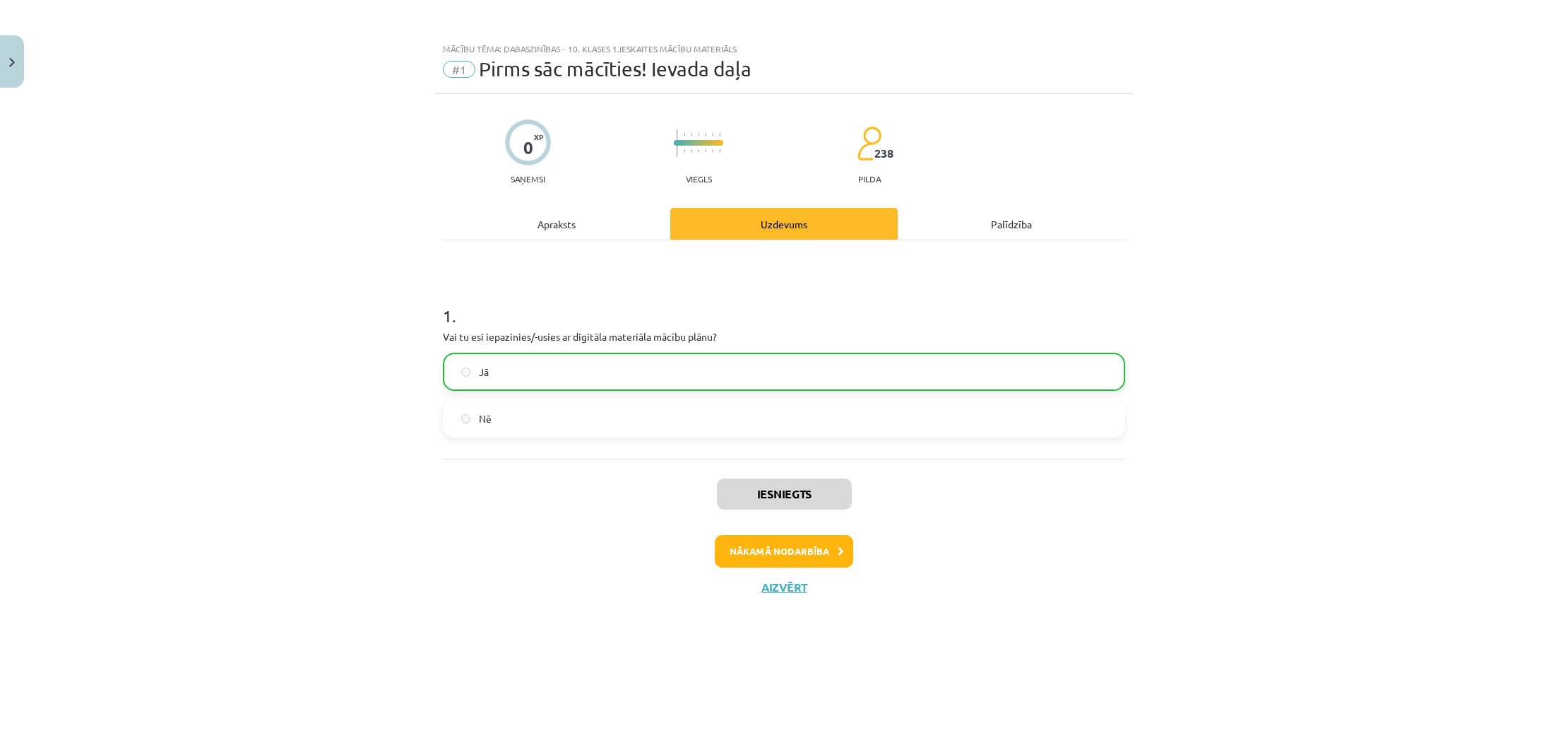
click at [817, 560] on button "Nākamā nodarbība" at bounding box center [784, 551] width 138 height 32
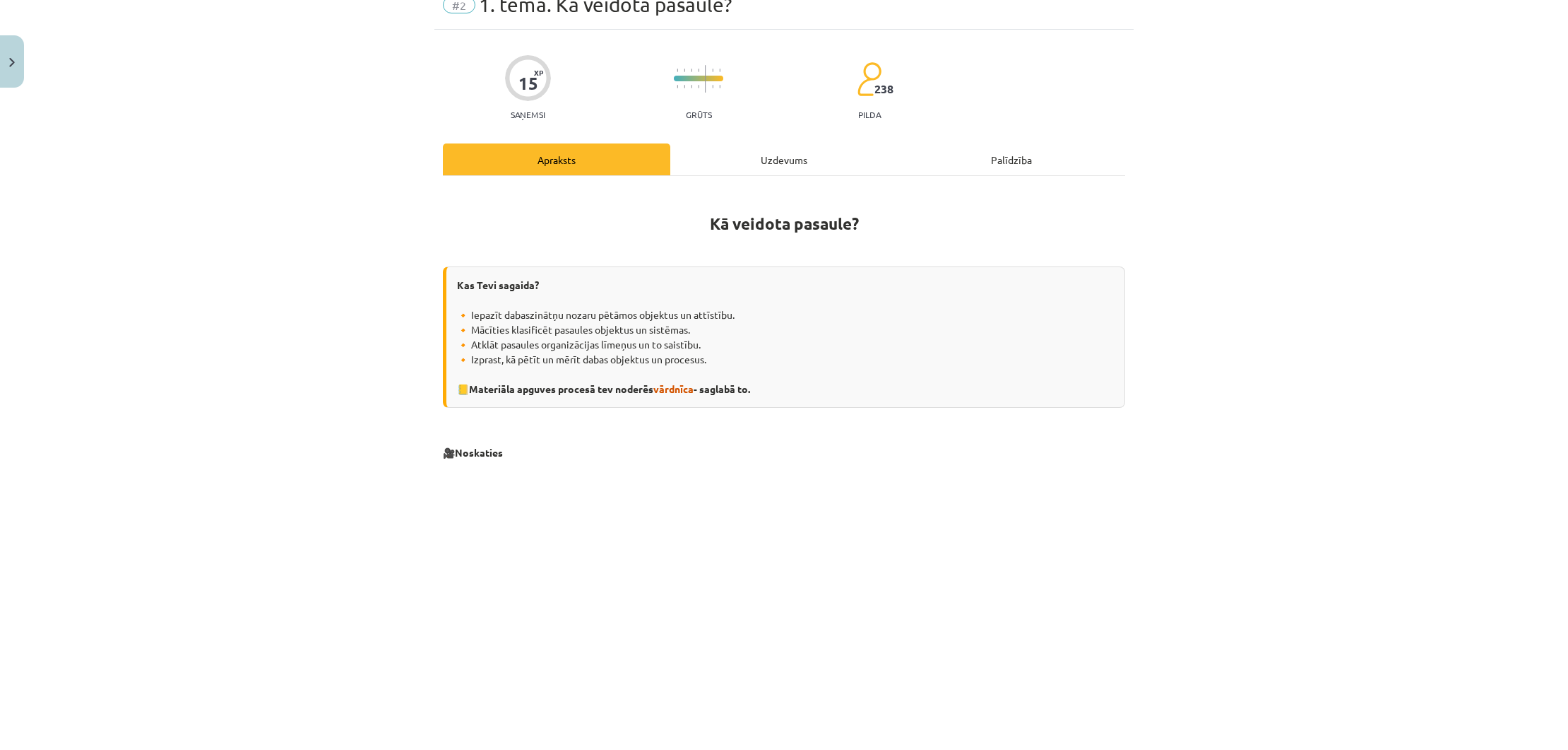
scroll to position [67, 0]
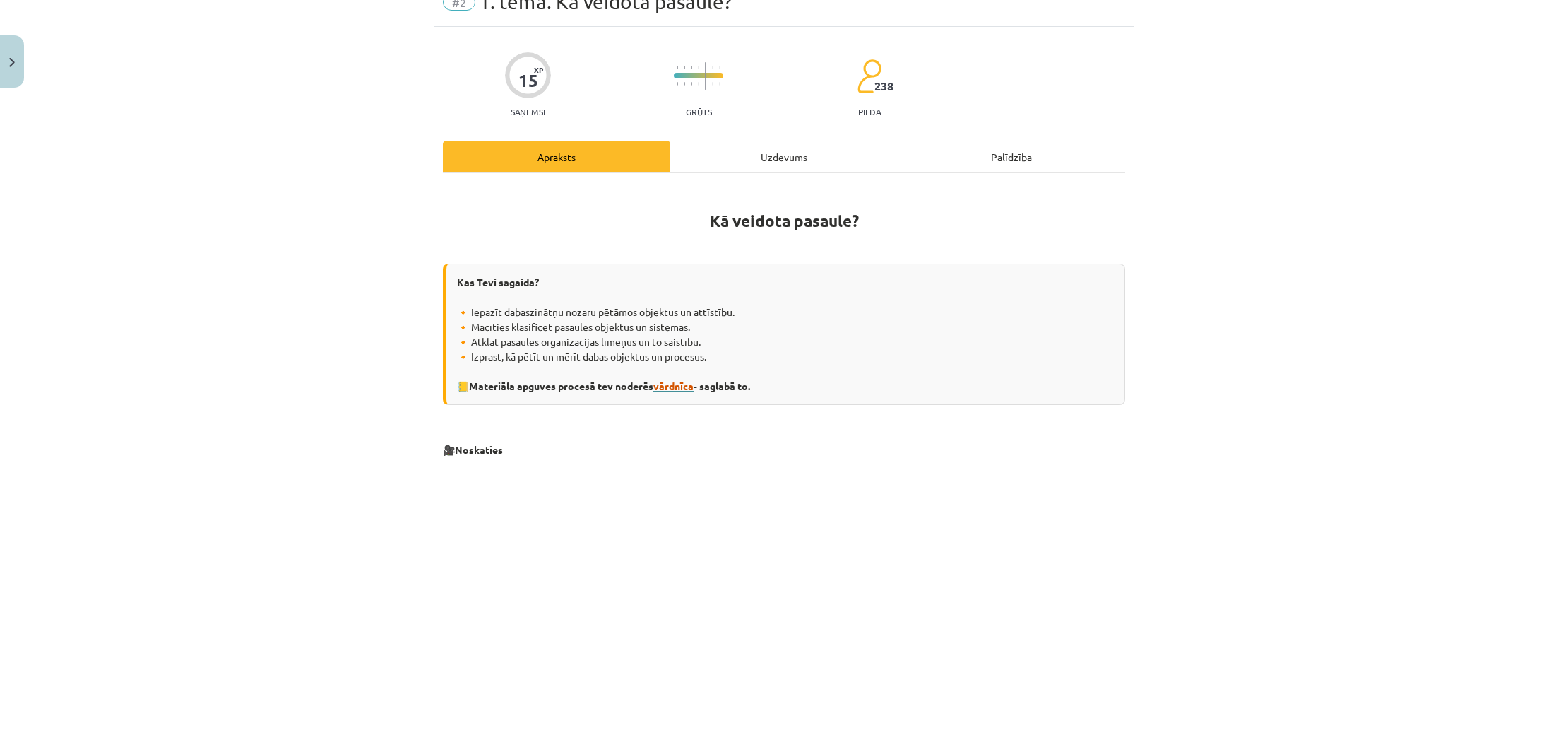
click at [673, 384] on span "vārdnīca" at bounding box center [673, 385] width 40 height 13
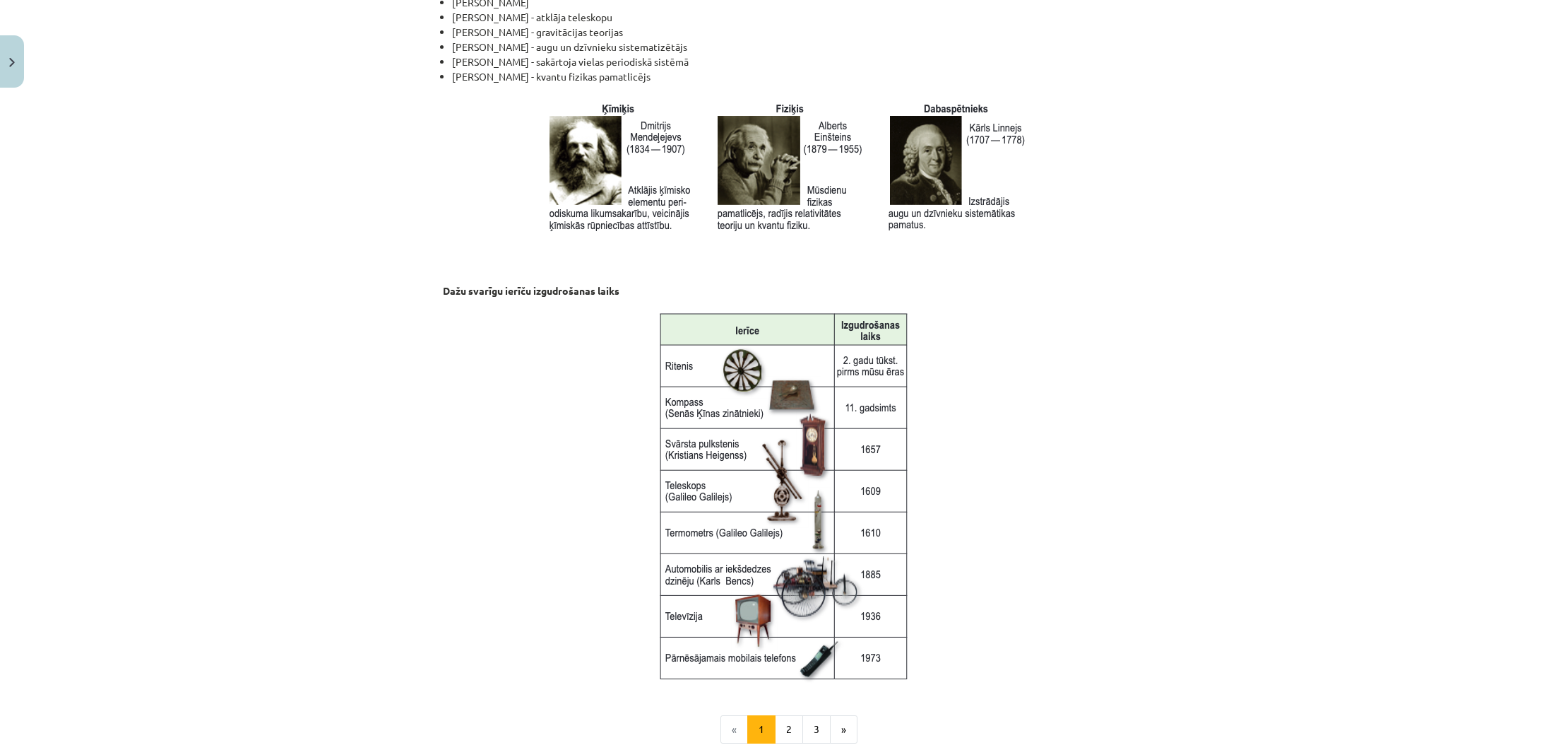
scroll to position [1521, 0]
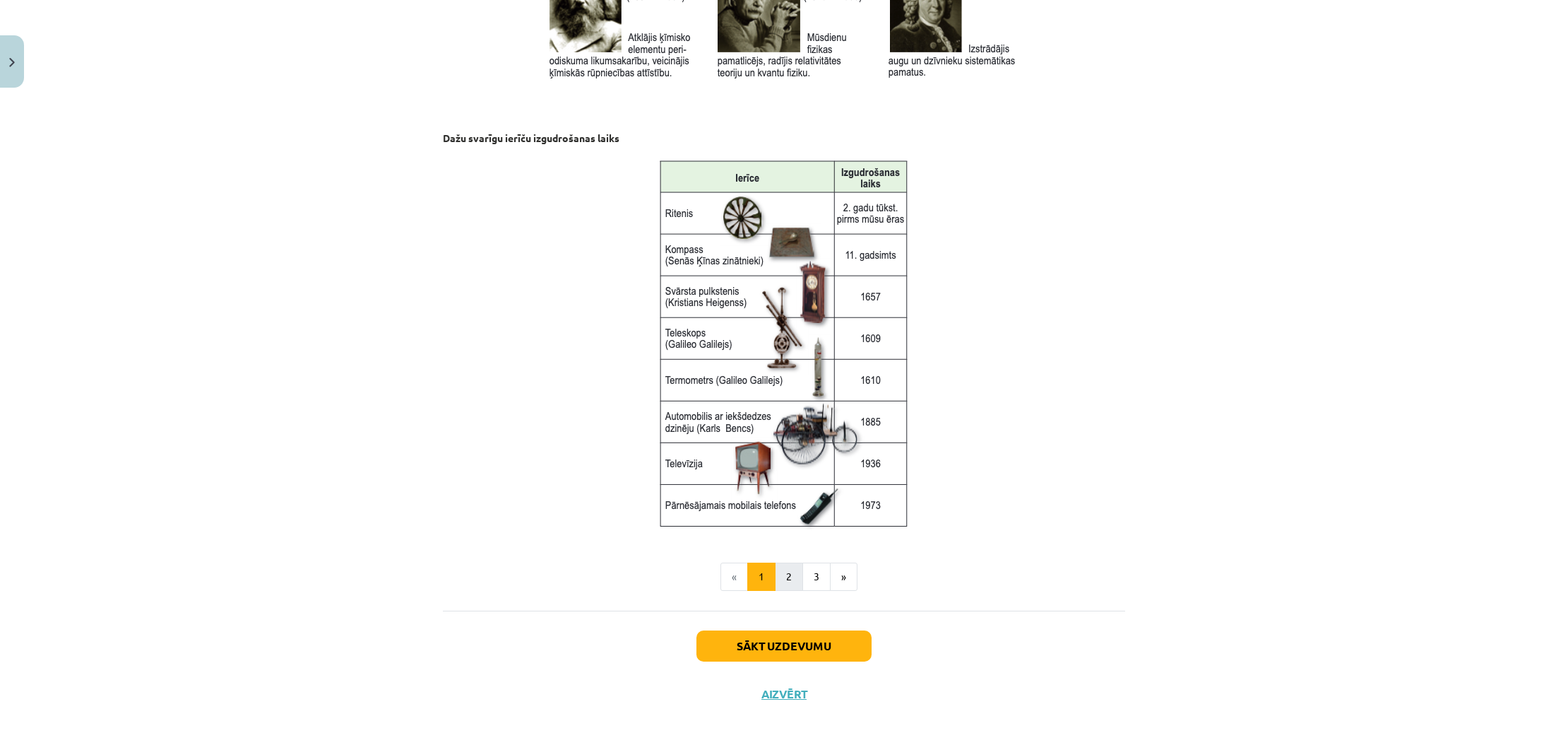
click at [782, 570] on button "2" at bounding box center [788, 576] width 28 height 28
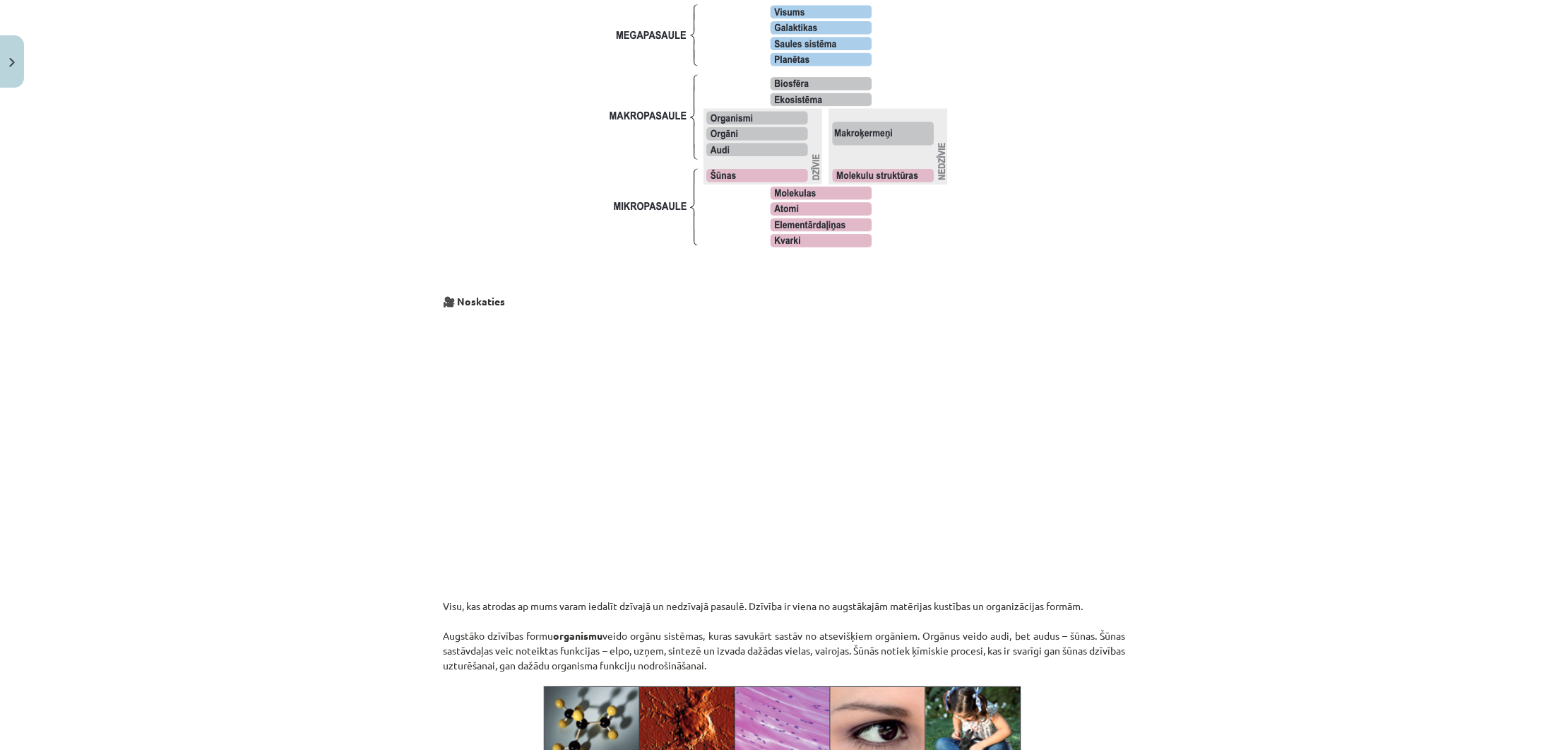
scroll to position [1206, 0]
